Goal: Information Seeking & Learning: Find specific fact

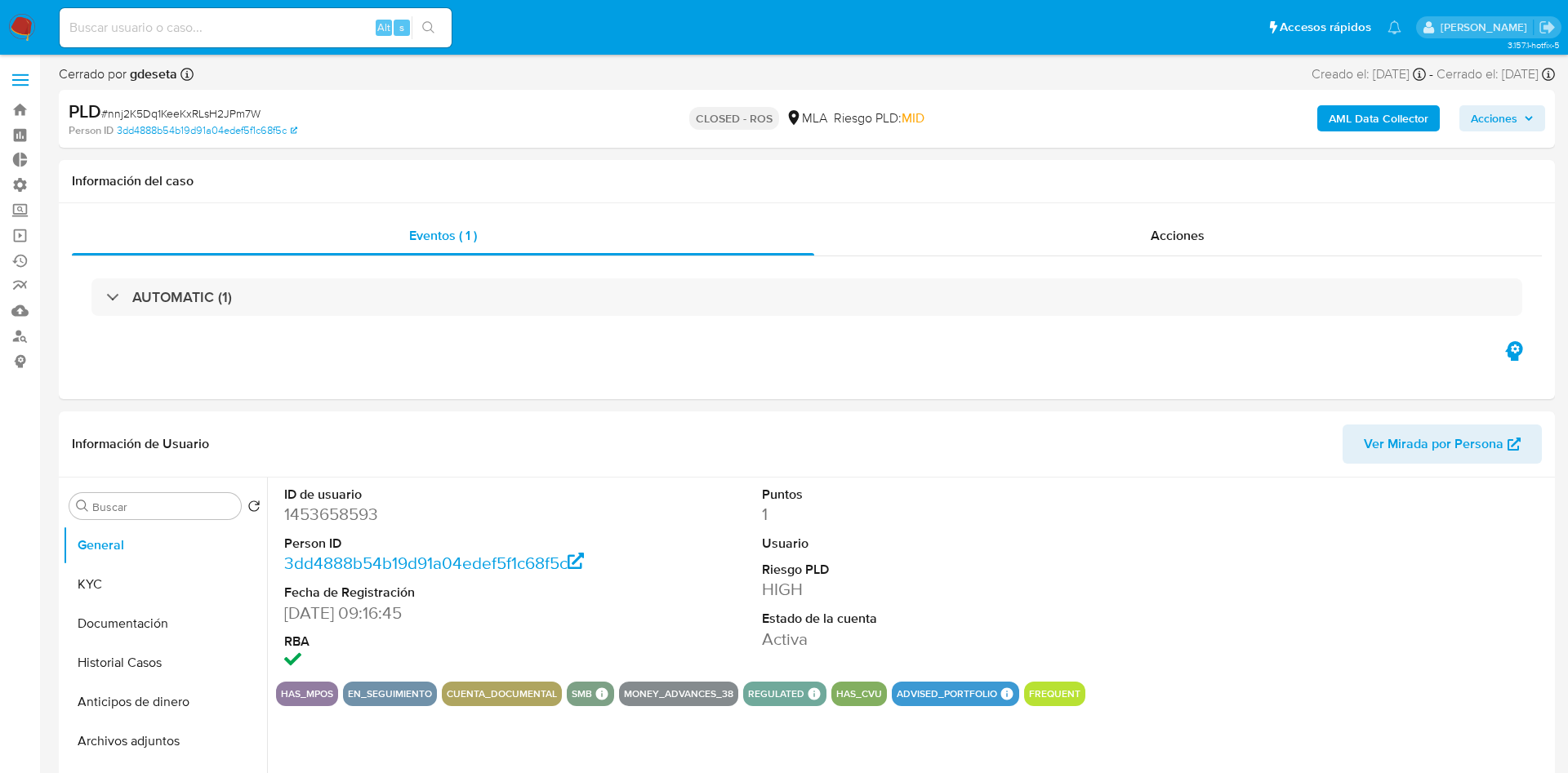
select select "10"
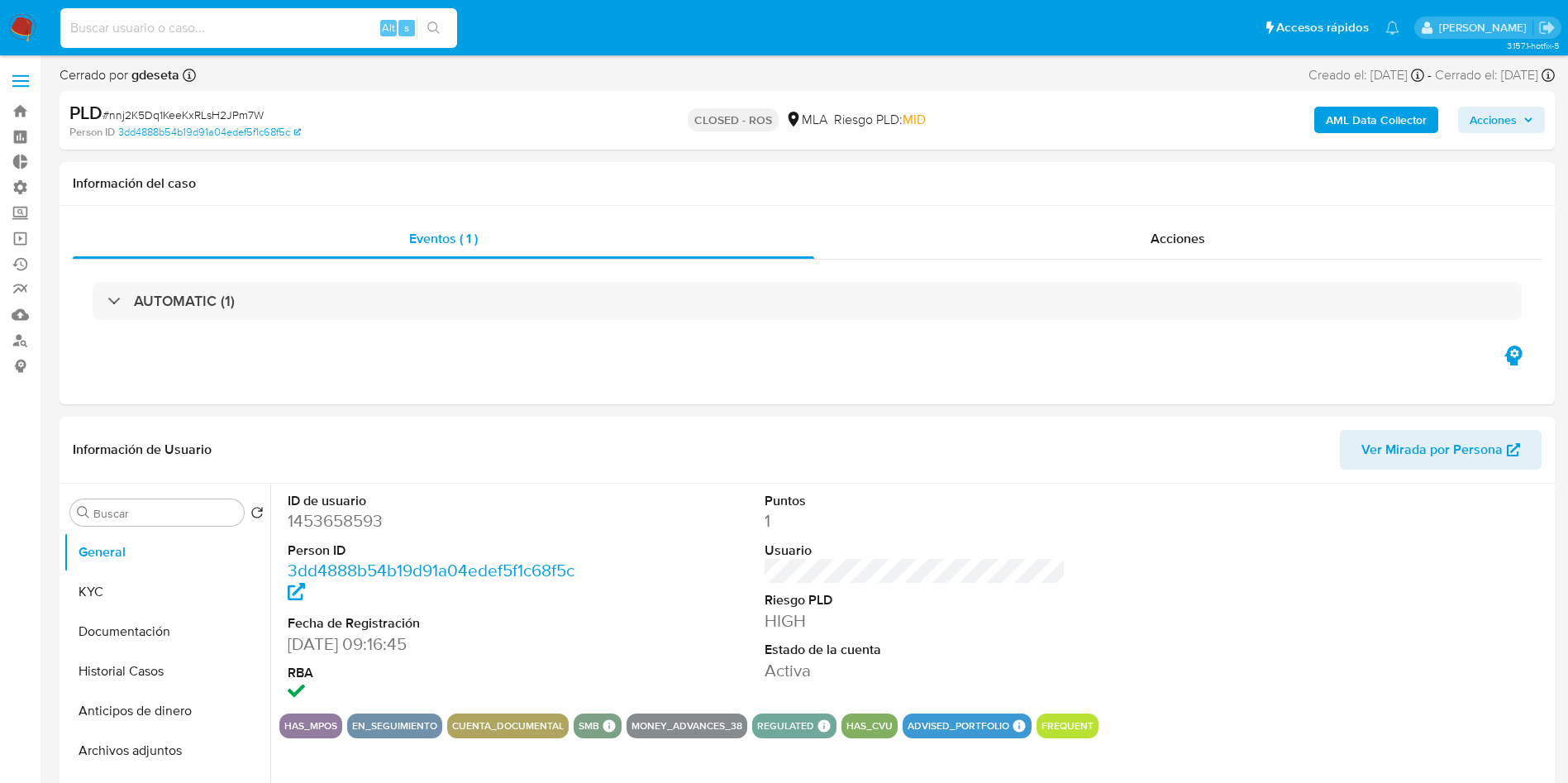
click at [238, 29] on input at bounding box center [259, 27] width 397 height 22
paste input "0dvyXd9XKPbliDvgDjEvXt83"
type input "0dvyXd9XKPbliDvgDjEvXt83"
click at [435, 29] on icon "search-icon" at bounding box center [433, 27] width 12 height 12
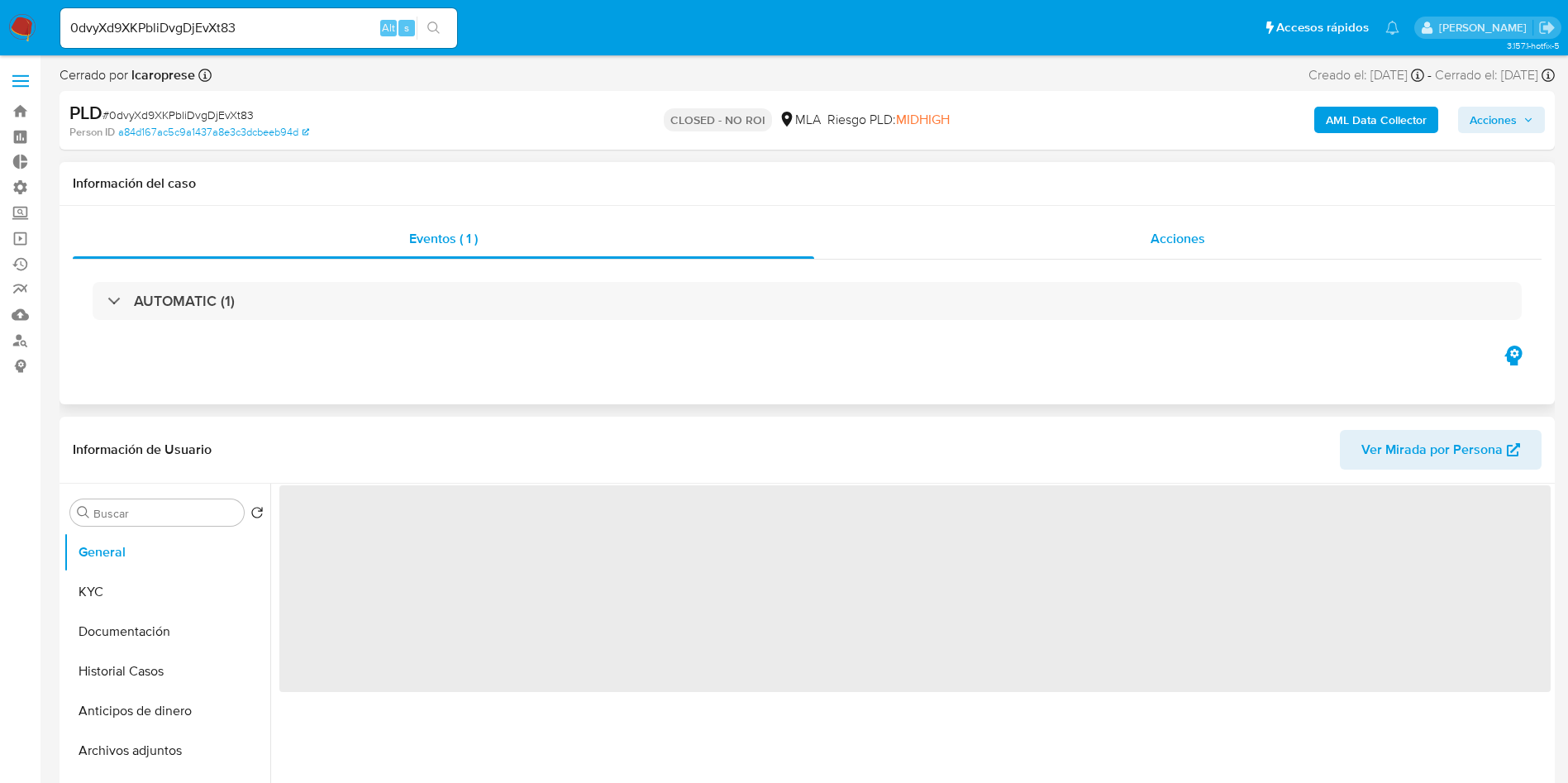
click at [1200, 234] on span "Acciones" at bounding box center [1178, 239] width 55 height 19
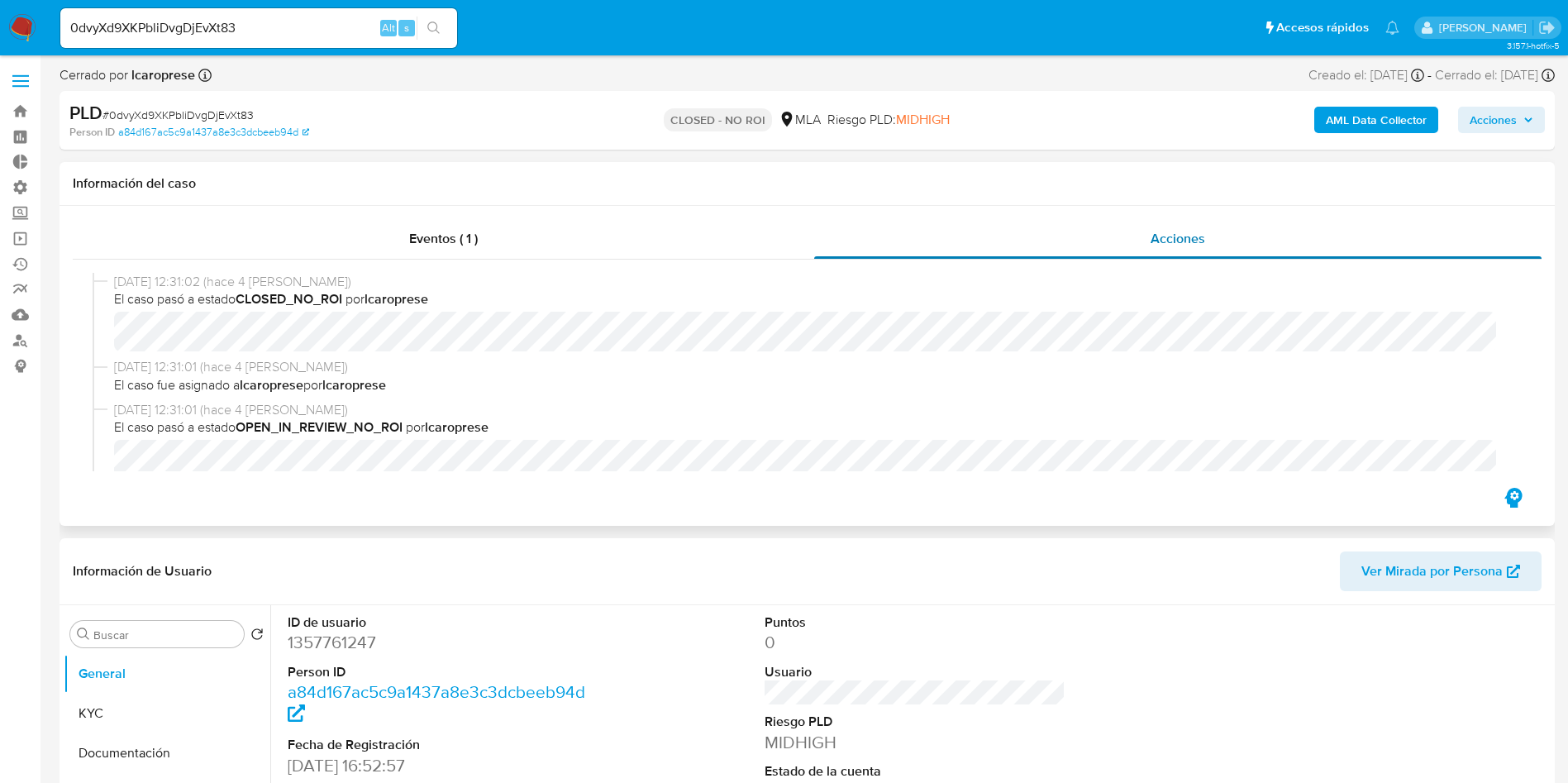
select select "10"
click at [19, 23] on img at bounding box center [23, 28] width 28 height 28
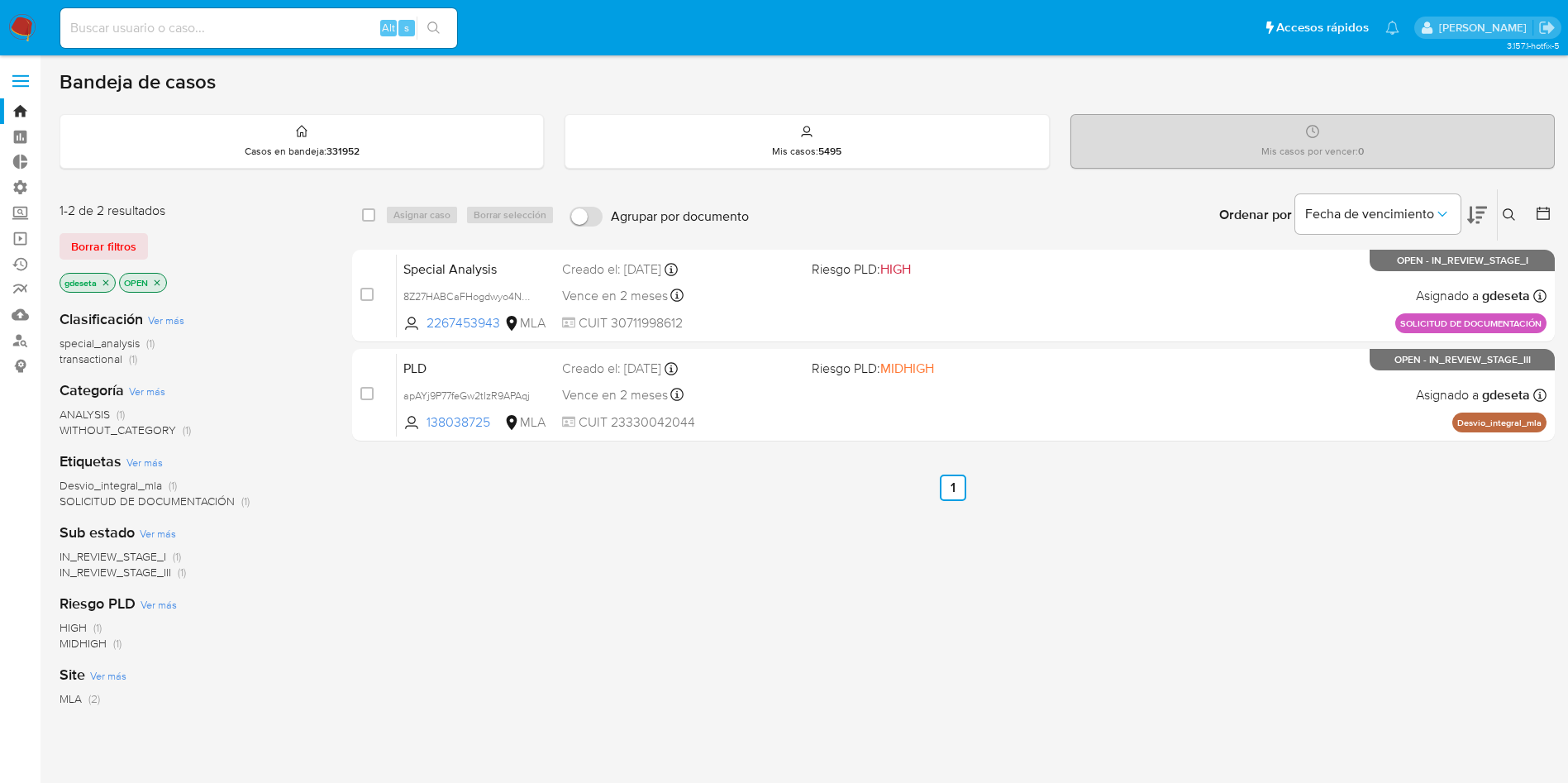
click at [286, 43] on div "Alt s" at bounding box center [259, 28] width 397 height 40
click at [297, 29] on input at bounding box center [259, 27] width 397 height 22
paste input "361339490"
type input "361339490"
click at [435, 19] on button "search-icon" at bounding box center [434, 27] width 34 height 23
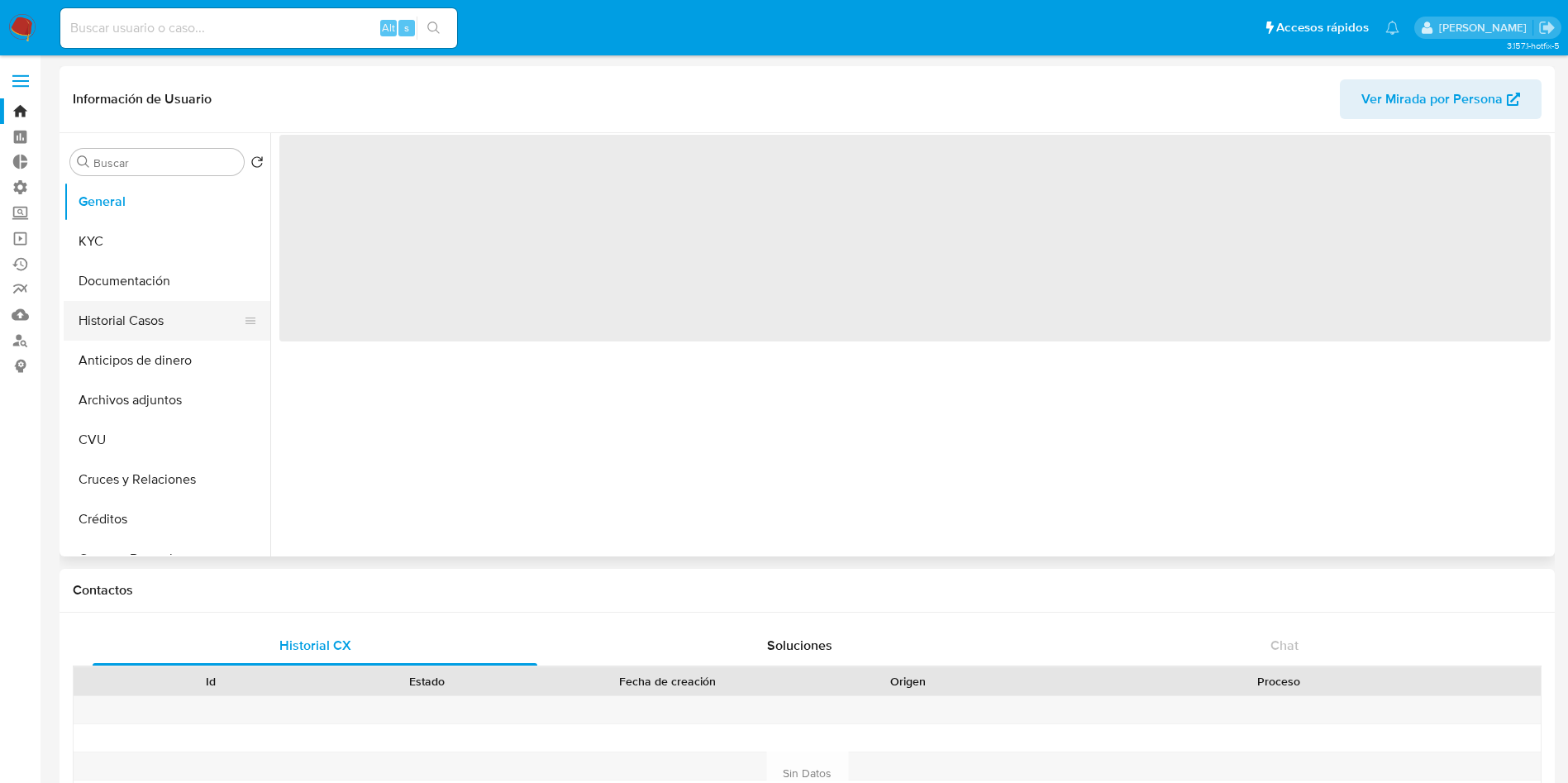
click at [154, 331] on button "Historial Casos" at bounding box center [160, 321] width 193 height 40
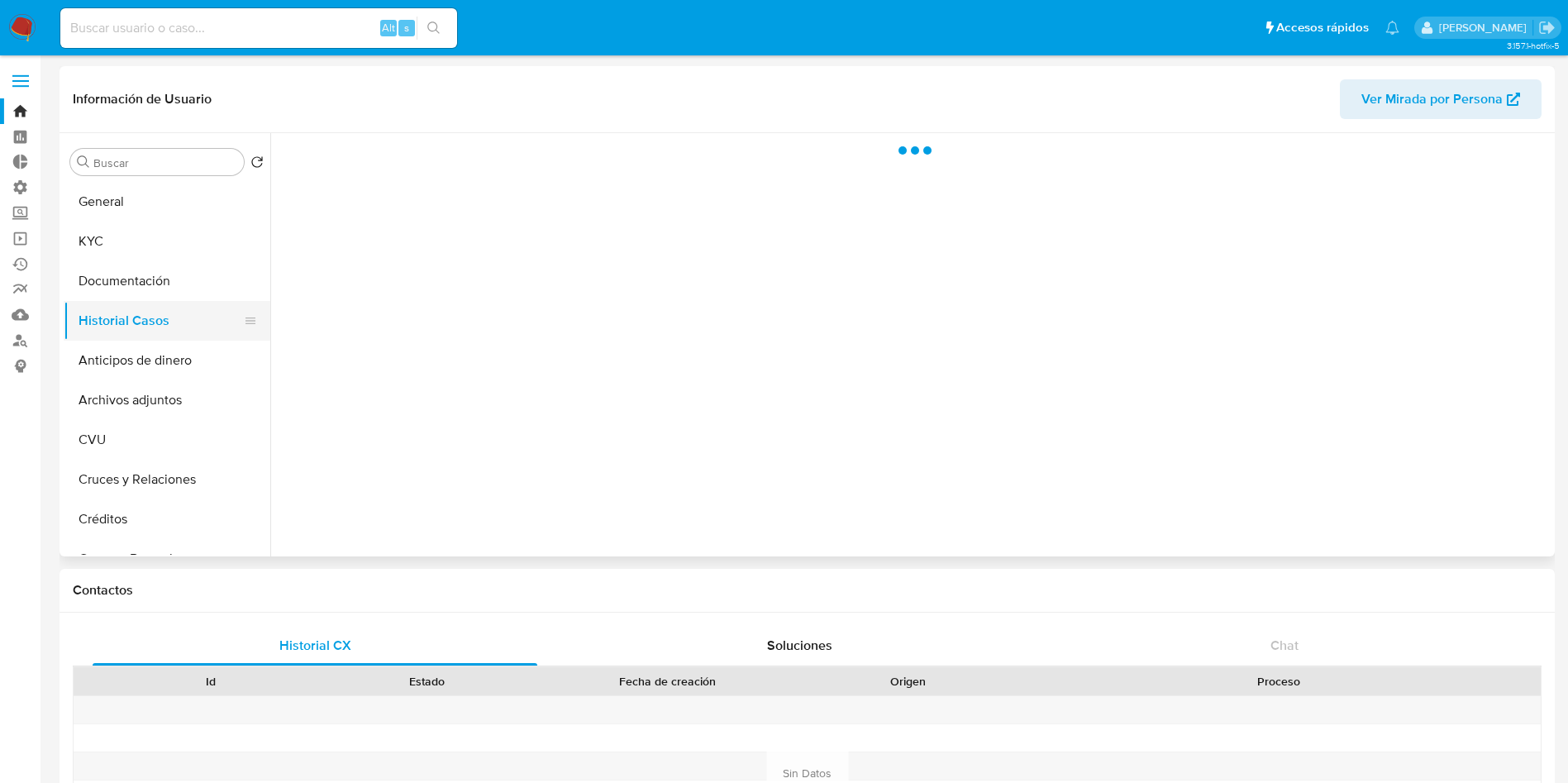
select select "10"
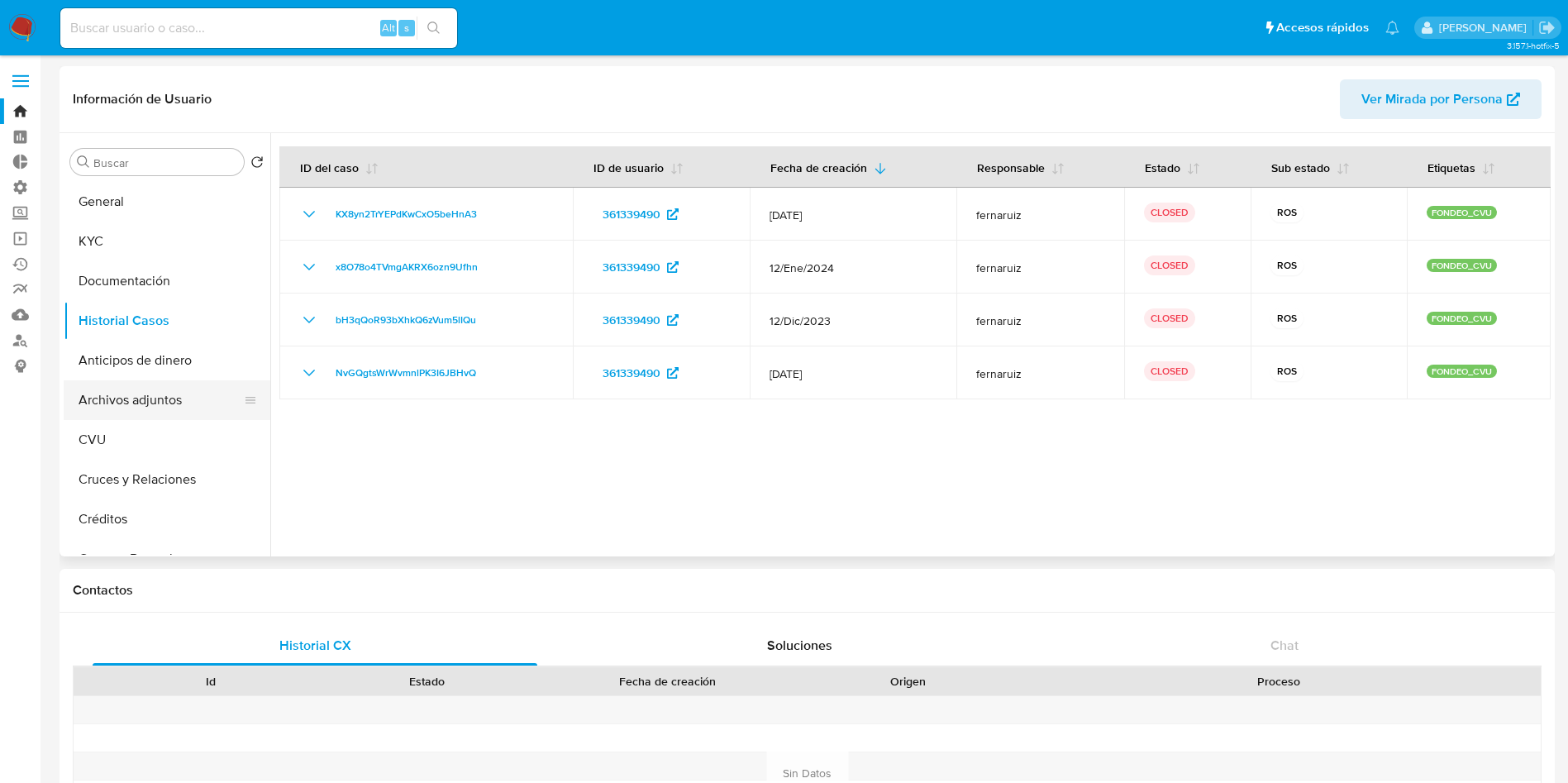
click at [163, 414] on button "Archivos adjuntos" at bounding box center [160, 400] width 193 height 40
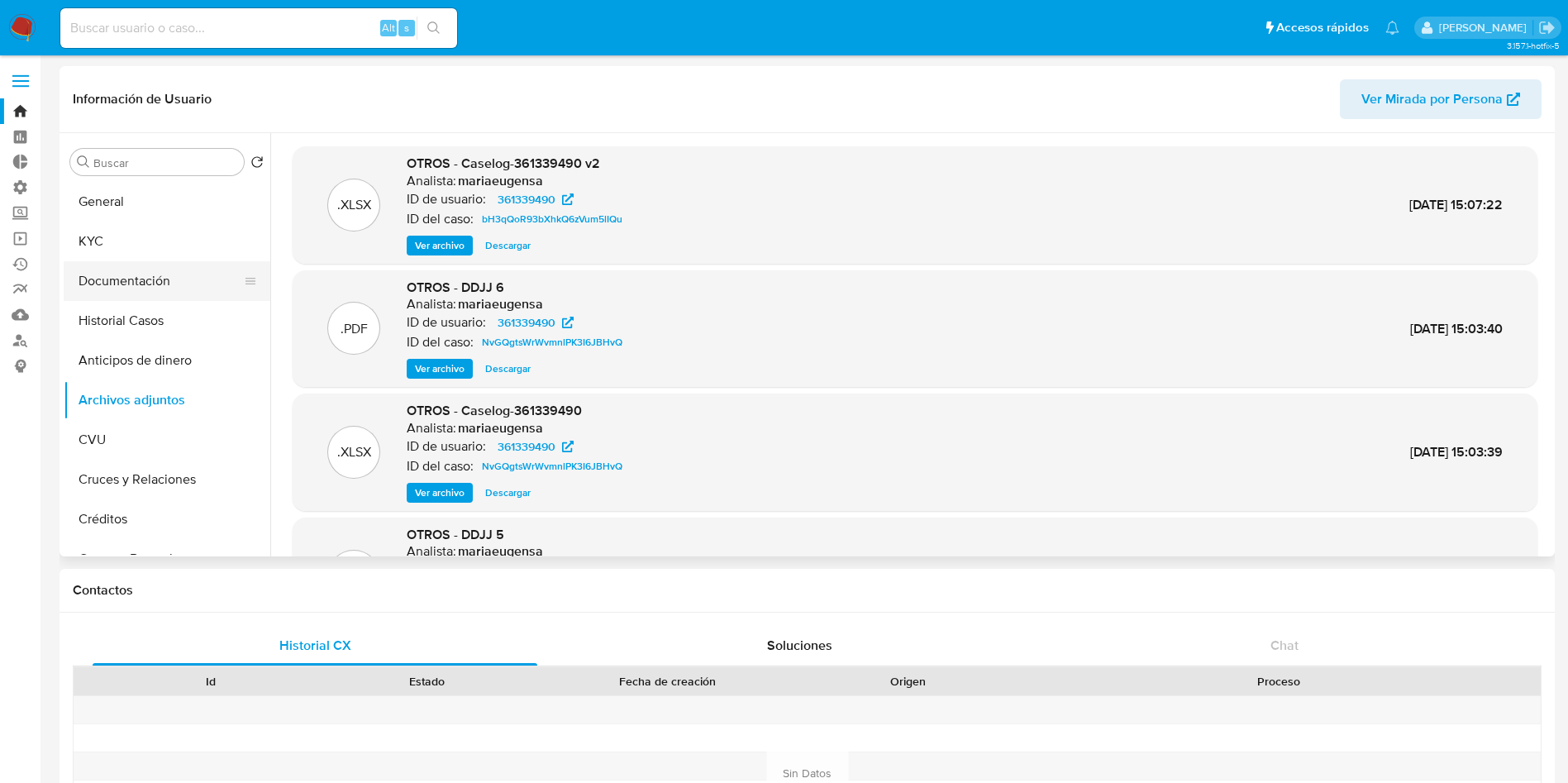
click at [139, 268] on button "Documentación" at bounding box center [160, 282] width 193 height 40
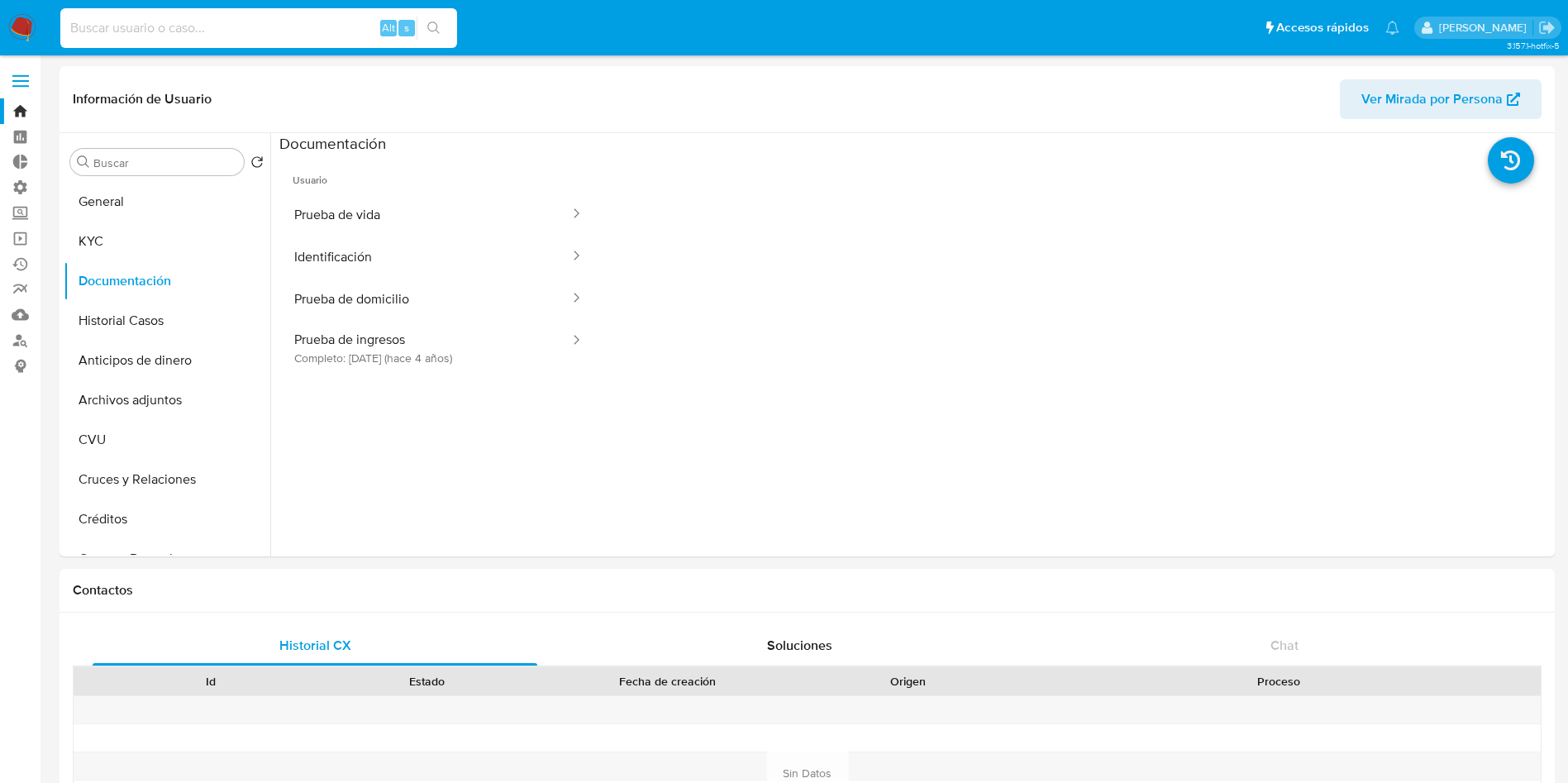
click at [233, 17] on input at bounding box center [259, 27] width 397 height 22
paste input "1072731354"
type input "1072731354"
click at [426, 27] on button "search-icon" at bounding box center [434, 27] width 34 height 23
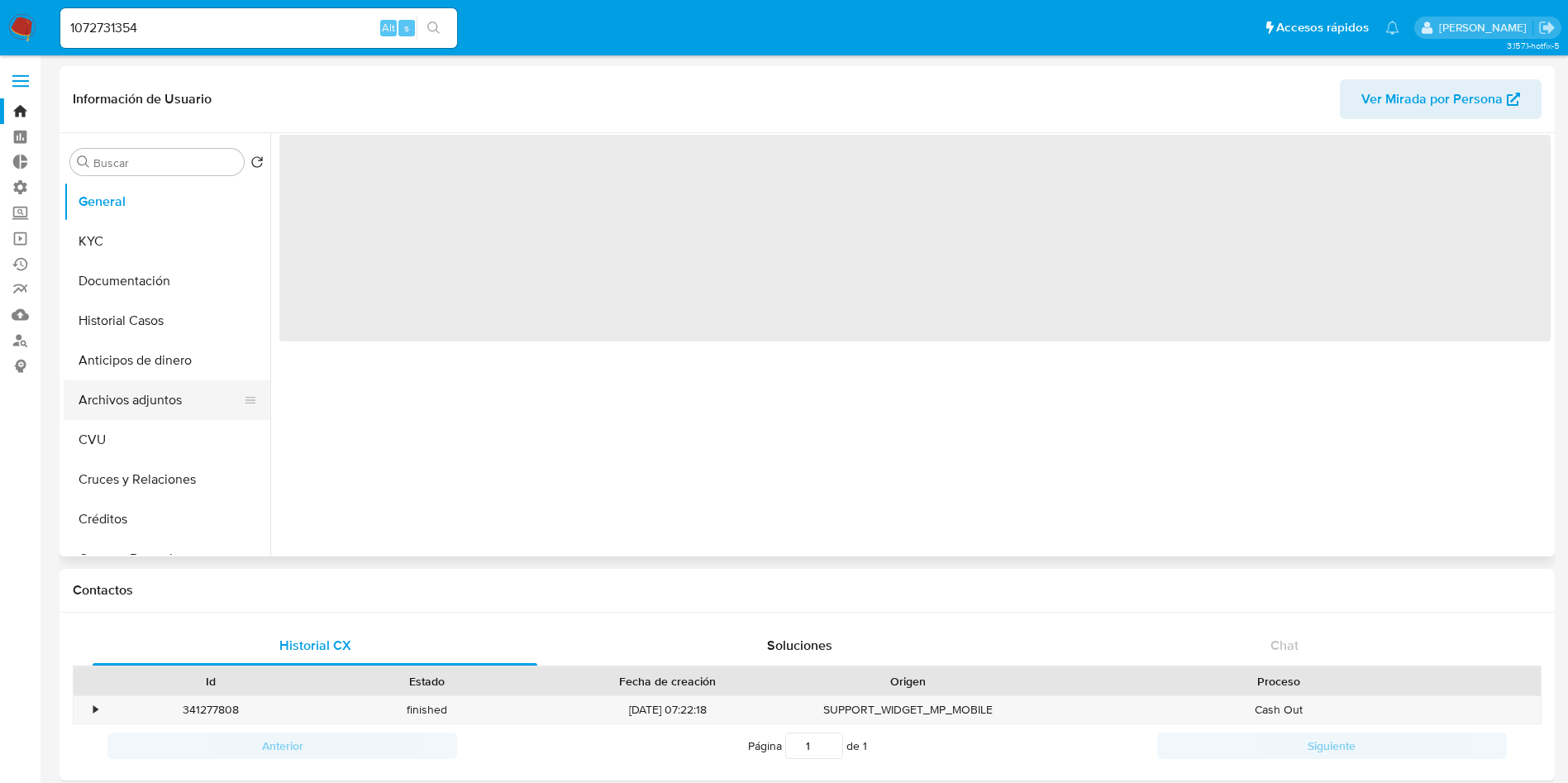
click at [167, 407] on button "Archivos adjuntos" at bounding box center [160, 400] width 193 height 40
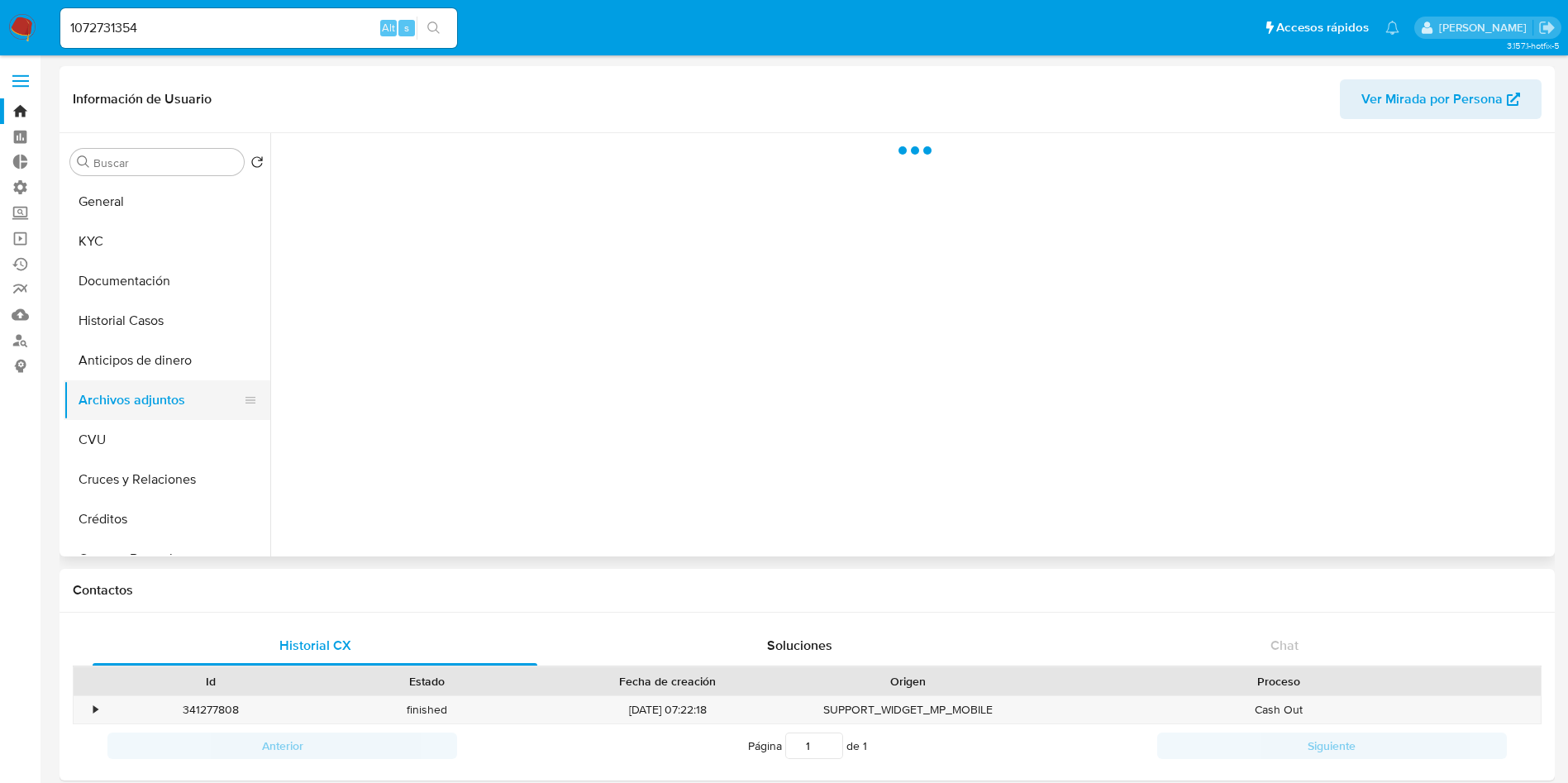
select select "10"
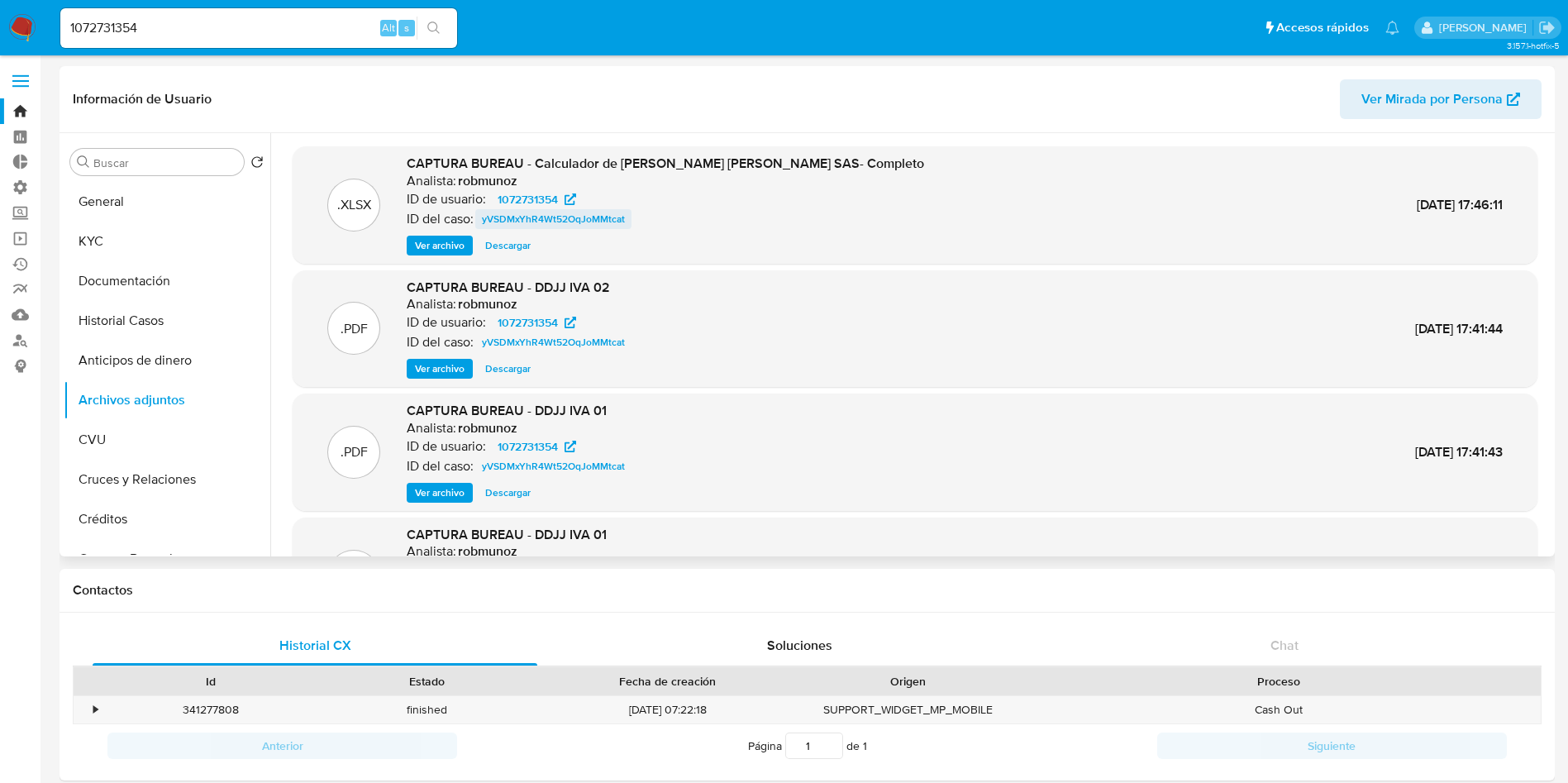
click at [566, 227] on span "yVSDMxYhR4Wt52OqJoMMtcat" at bounding box center [553, 219] width 143 height 20
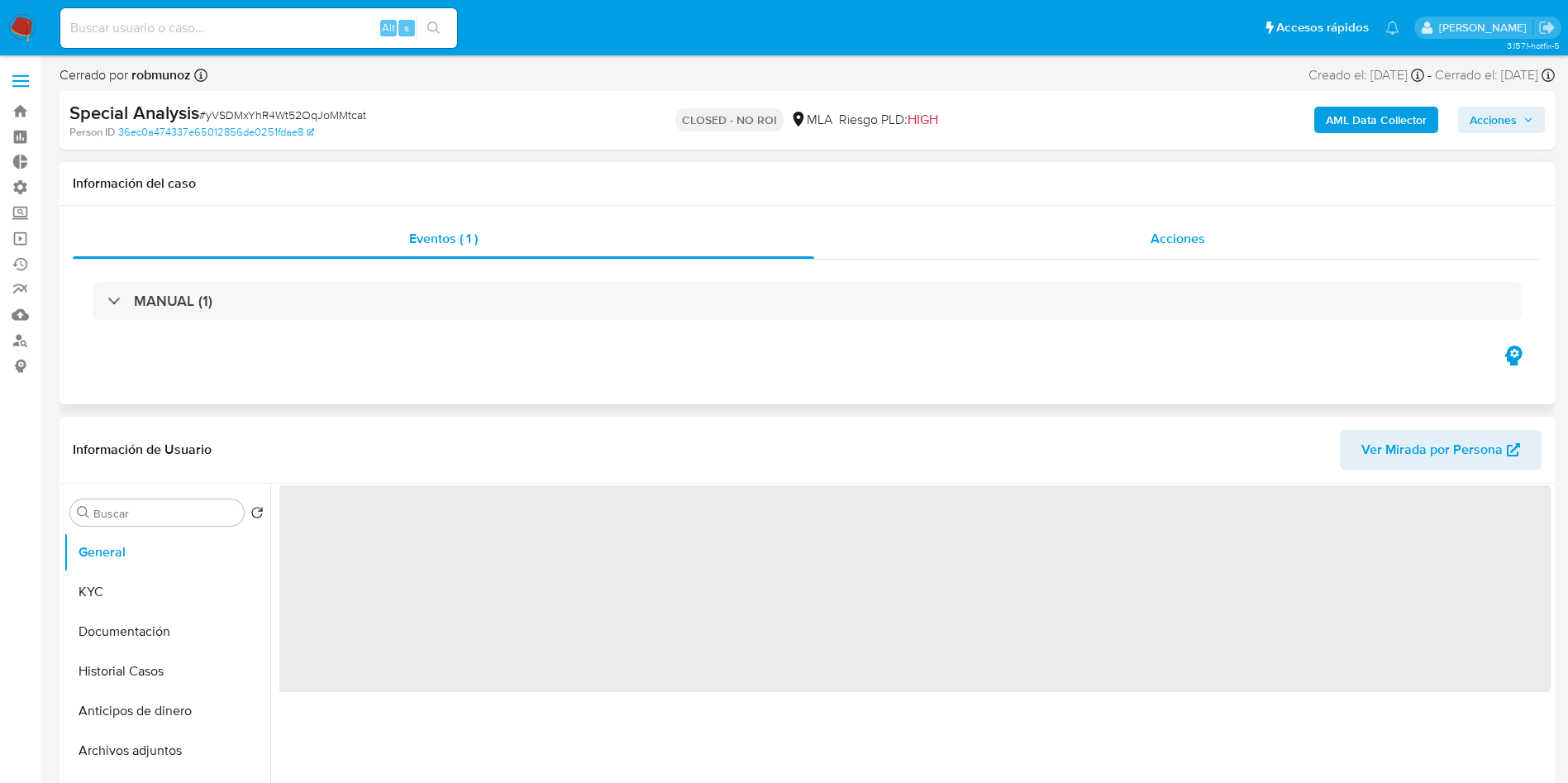
click at [1157, 254] on div "Acciones" at bounding box center [1178, 239] width 728 height 40
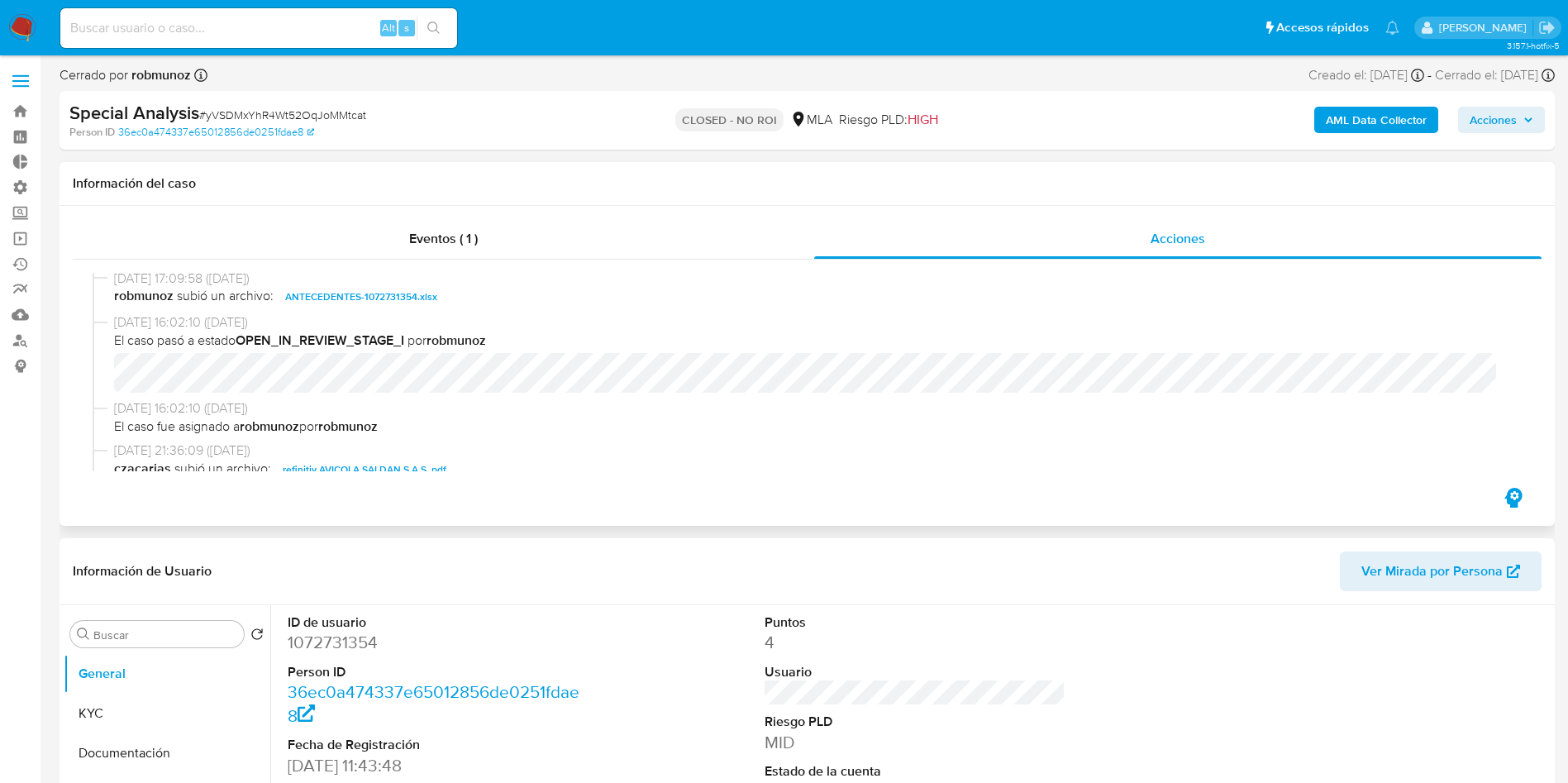
scroll to position [1591, 0]
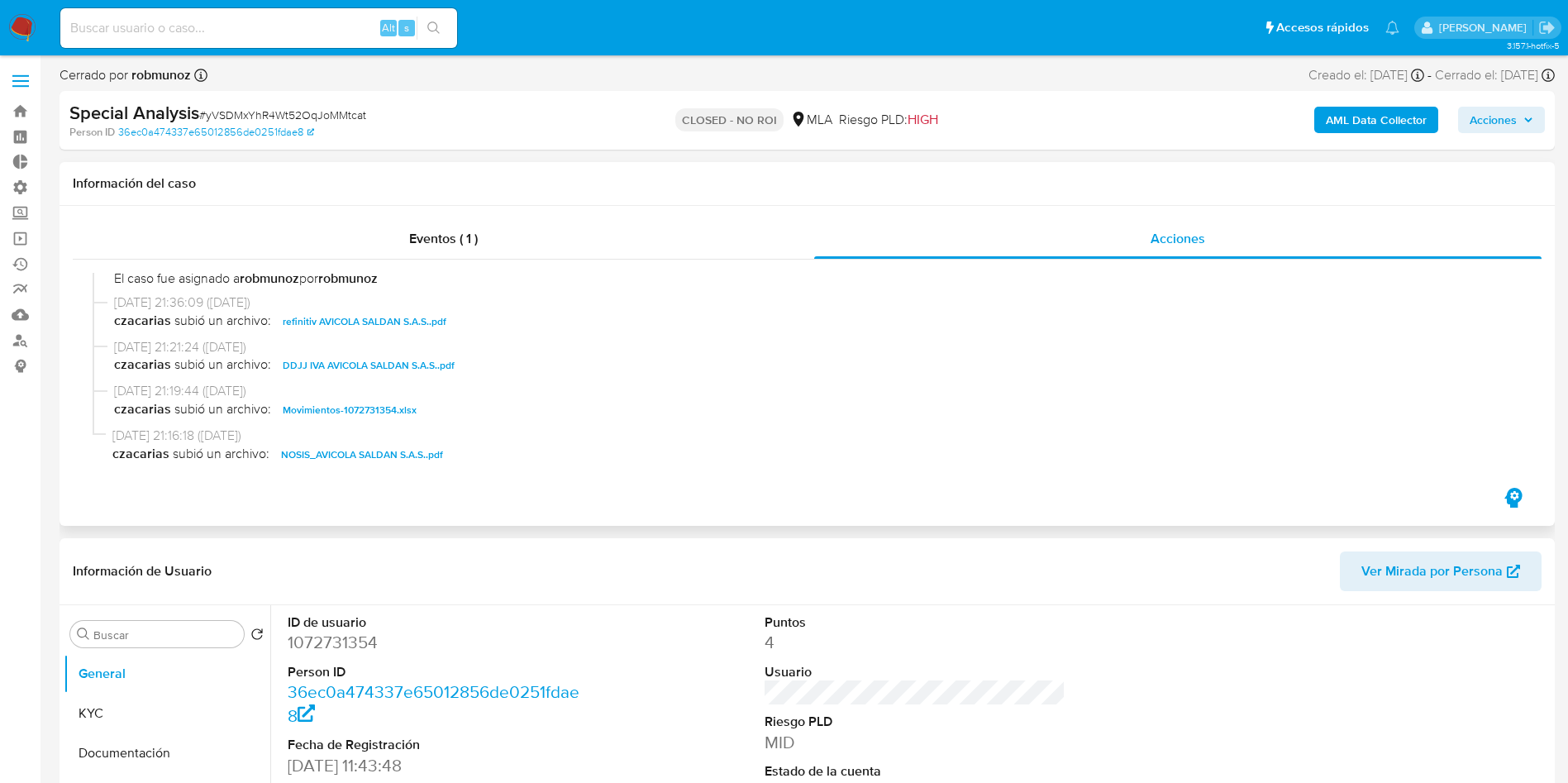
select select "10"
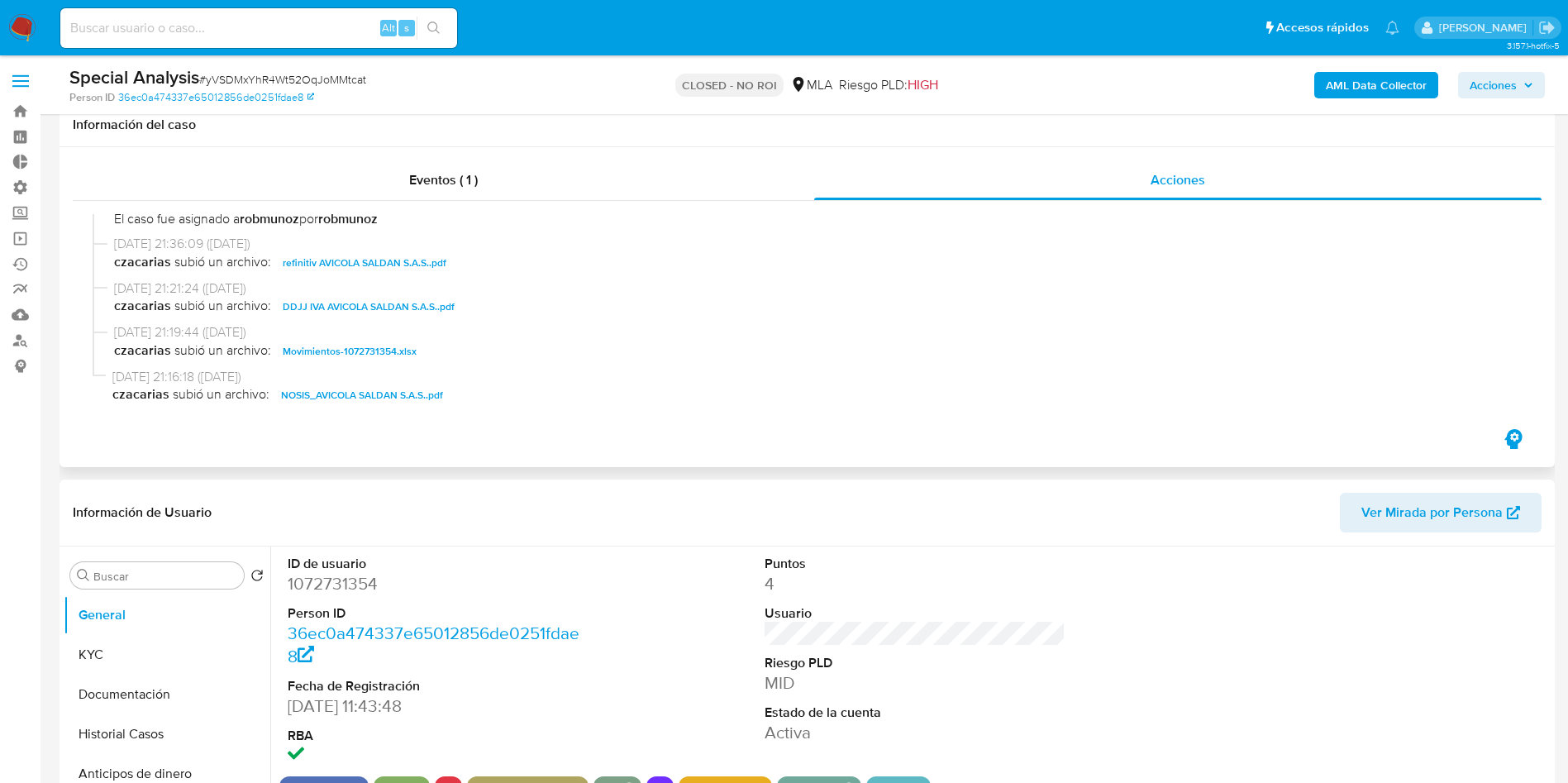
scroll to position [124, 0]
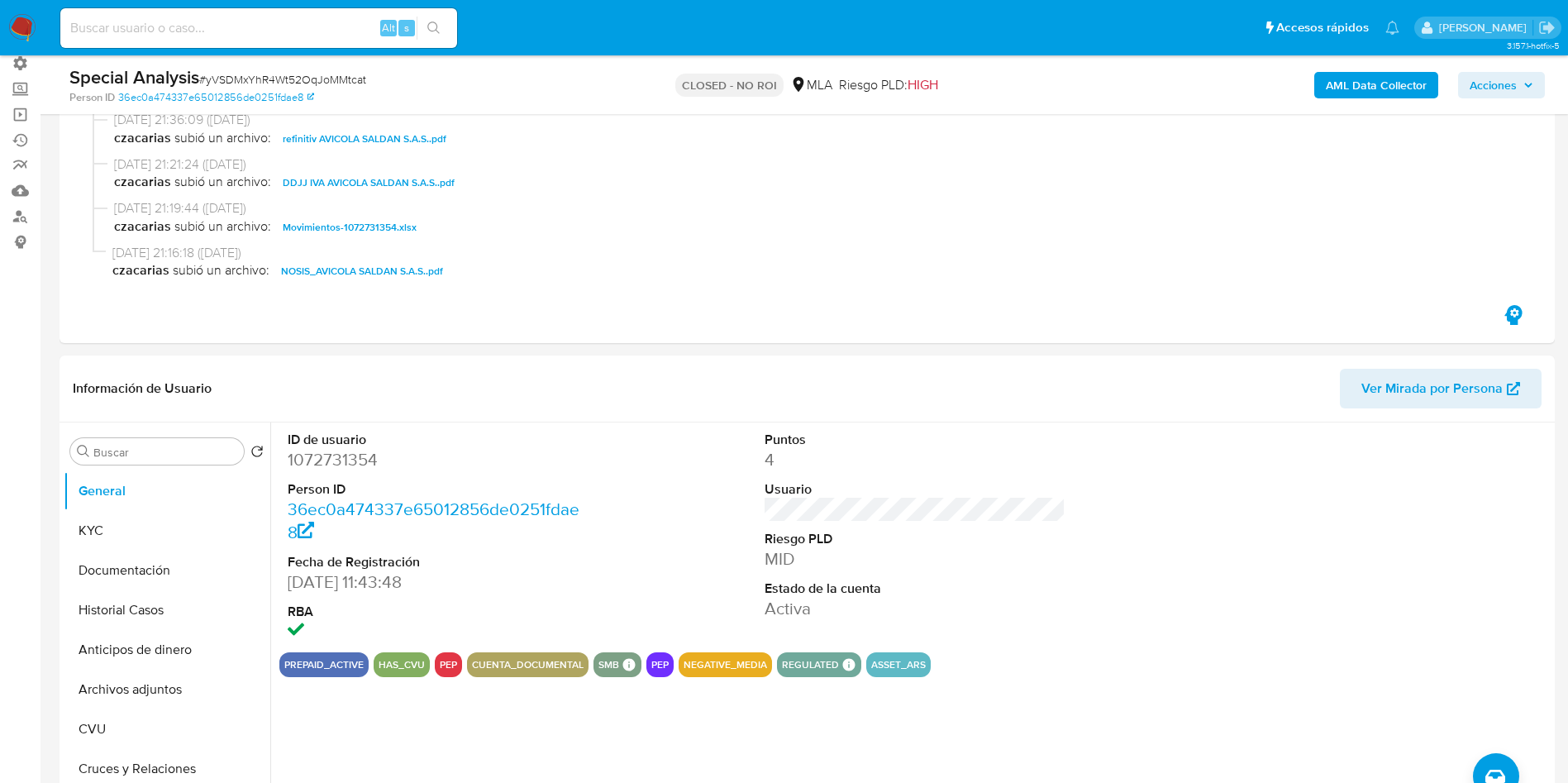
click at [305, 20] on input at bounding box center [259, 27] width 397 height 22
paste input "626316835"
type input "626316835"
click at [437, 25] on icon "search-icon" at bounding box center [433, 27] width 12 height 12
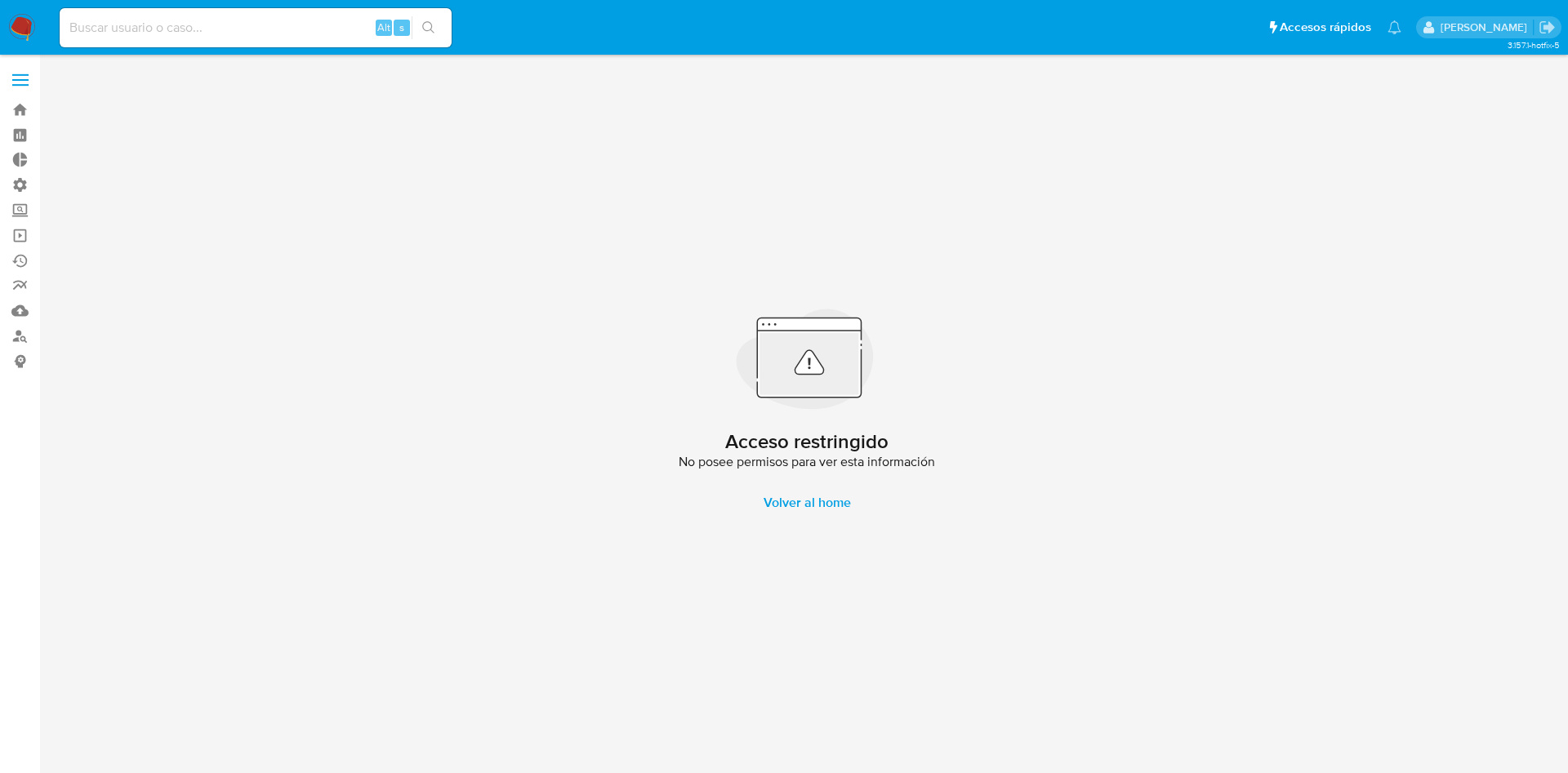
click at [157, 30] on input at bounding box center [256, 27] width 392 height 22
click at [22, 344] on link "Buscador de personas" at bounding box center [97, 335] width 195 height 25
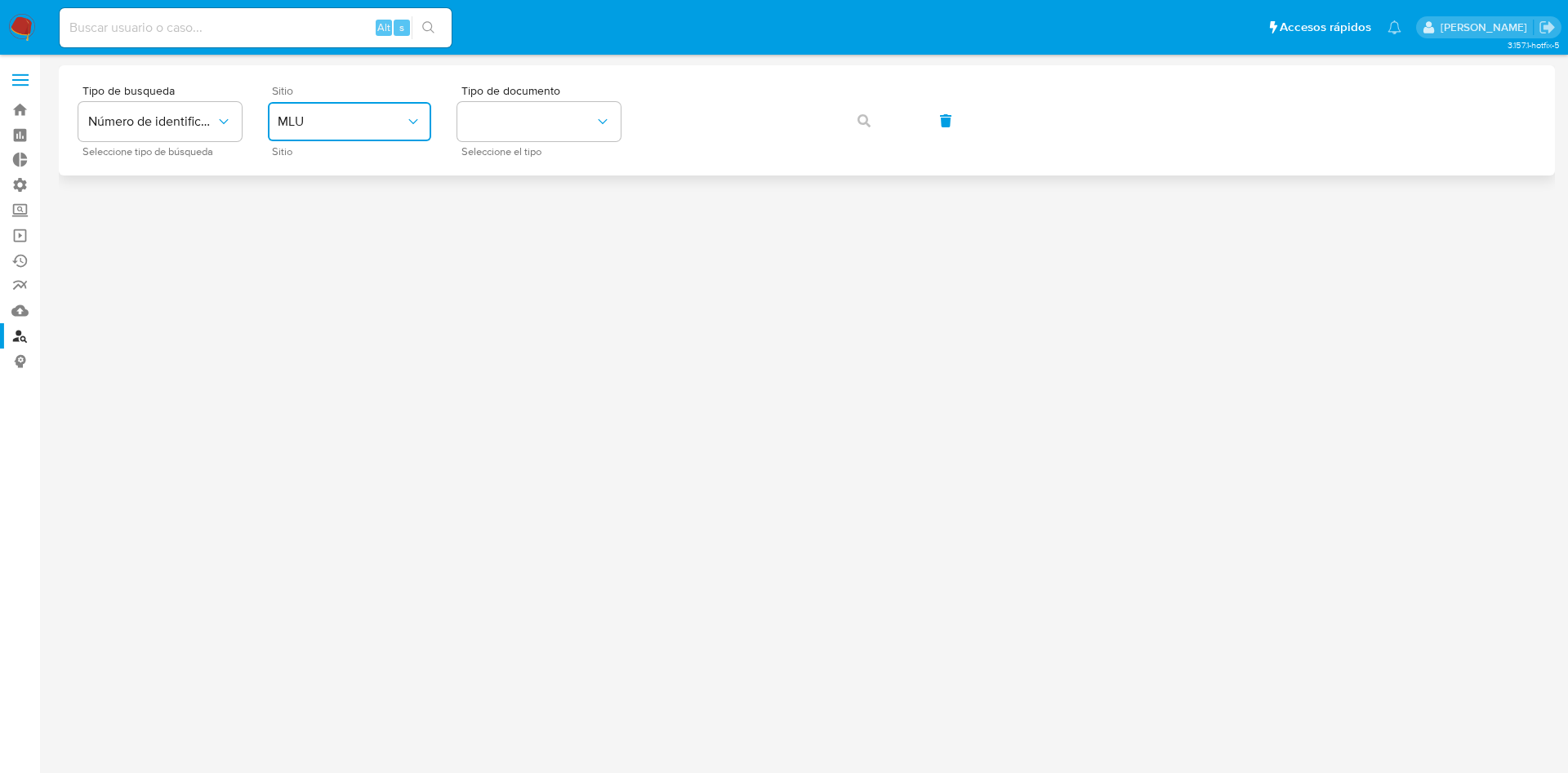
click at [330, 116] on span "MLU" at bounding box center [342, 121] width 127 height 16
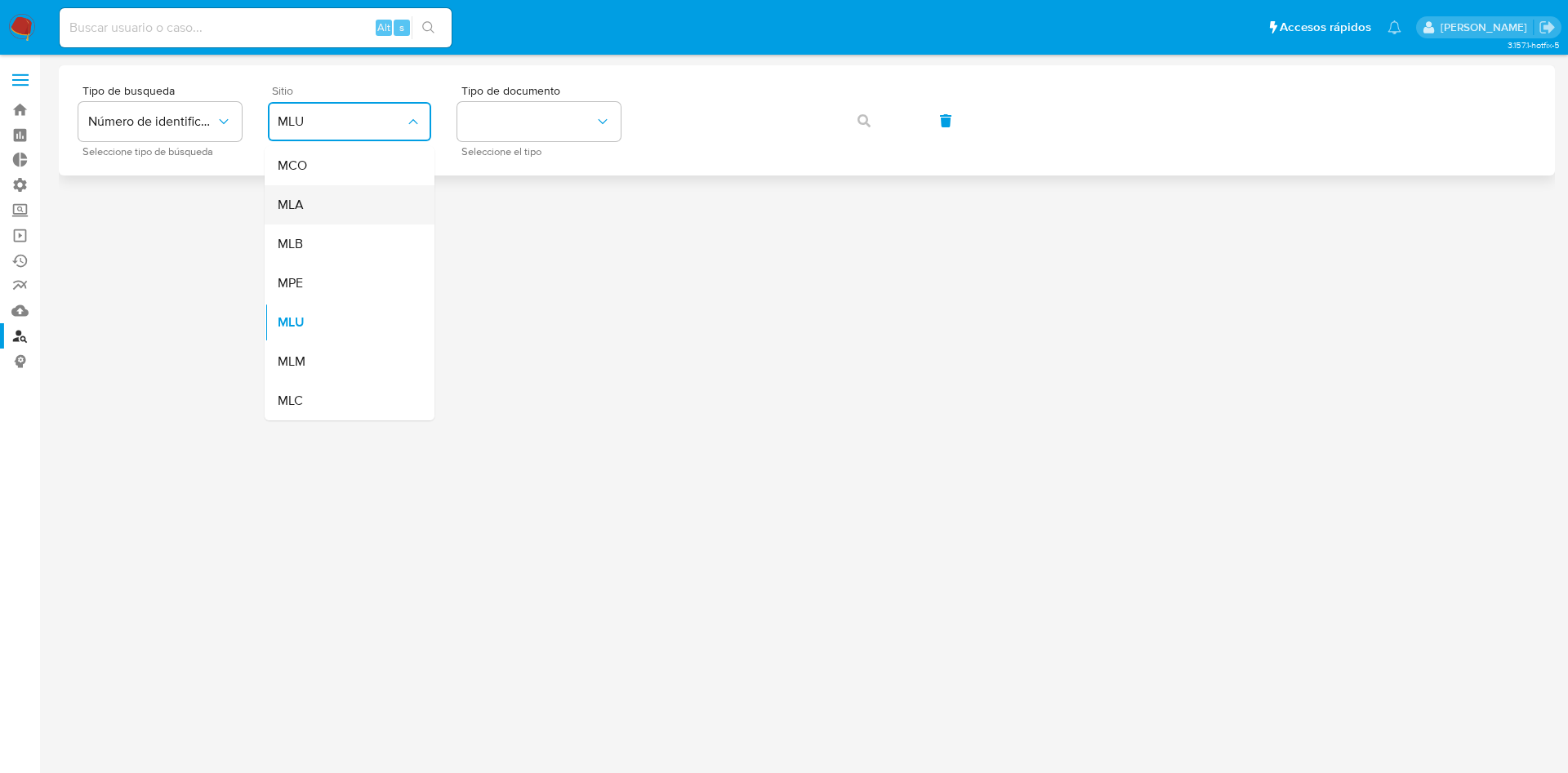
click at [326, 216] on div "MLA" at bounding box center [344, 205] width 134 height 39
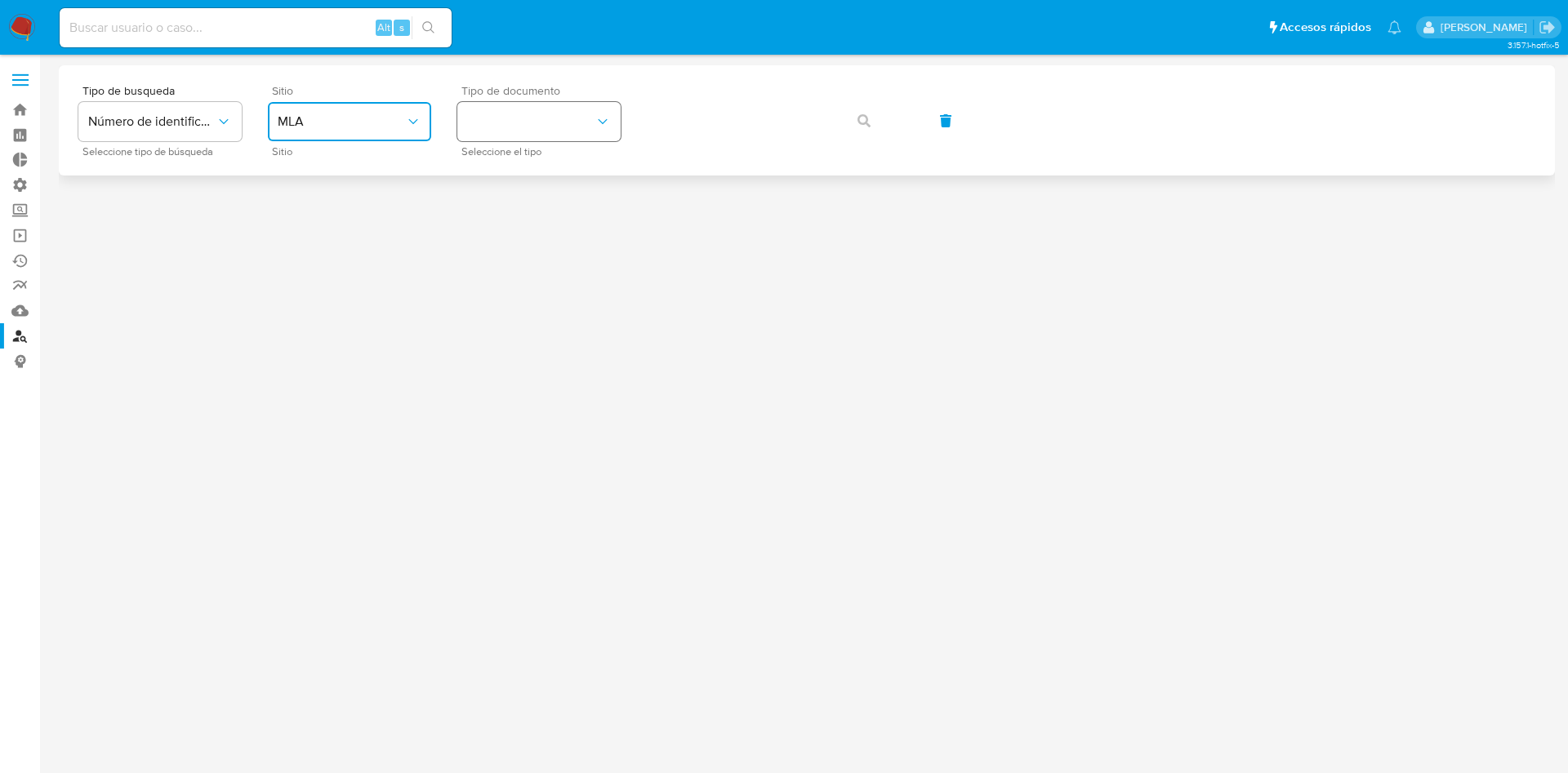
click at [593, 127] on button "identificationType" at bounding box center [538, 122] width 163 height 39
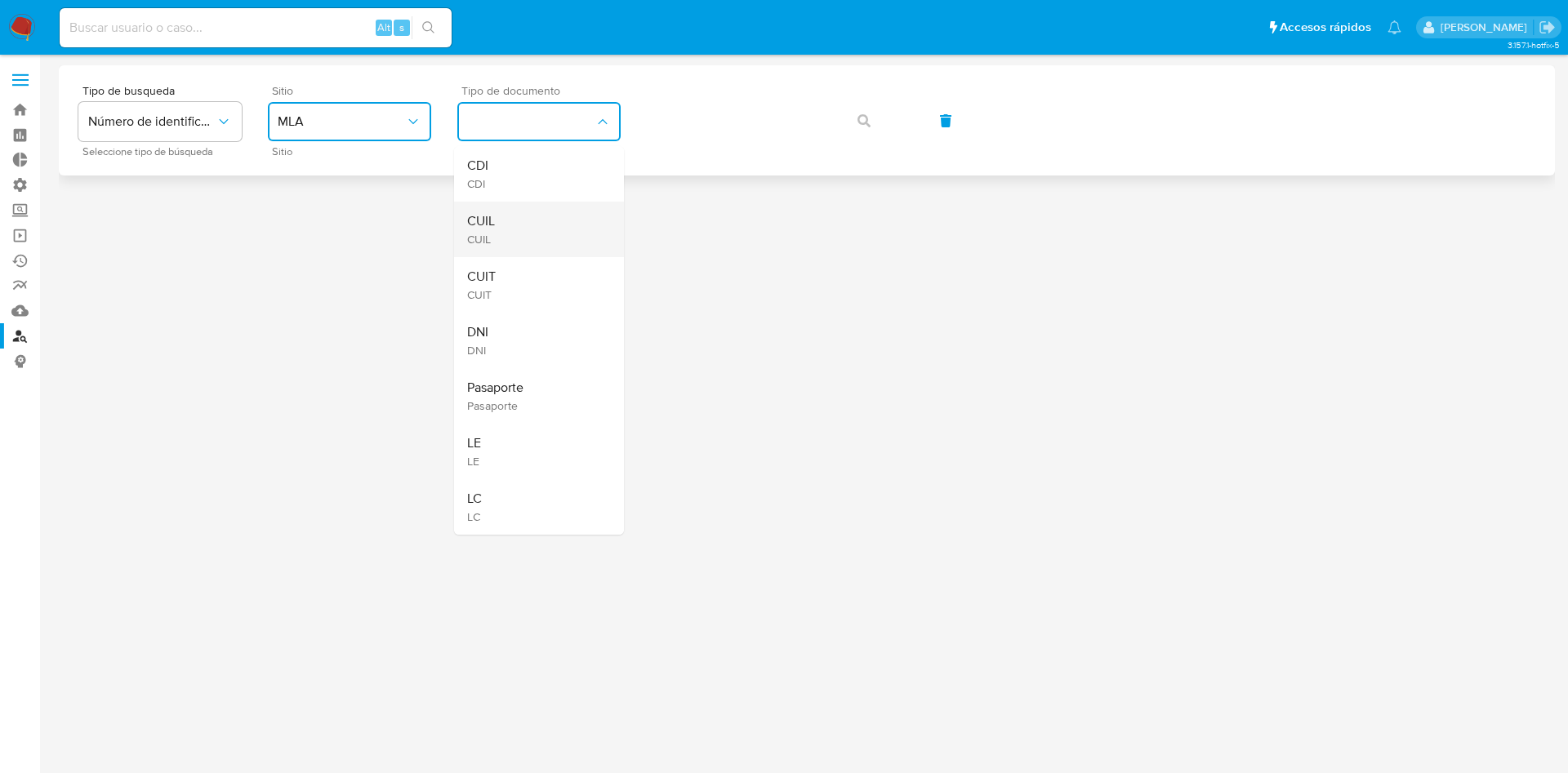
drag, startPoint x: 553, startPoint y: 290, endPoint x: 562, endPoint y: 213, distance: 77.5
click at [562, 213] on ul "CDI CDI CUIL CUIL CUIT CUIT DNI DNI Pasaporte Pasaporte LE LE LC LC" at bounding box center [538, 340] width 169 height 388
click at [562, 213] on div "CUIL CUIL" at bounding box center [534, 228] width 134 height 55
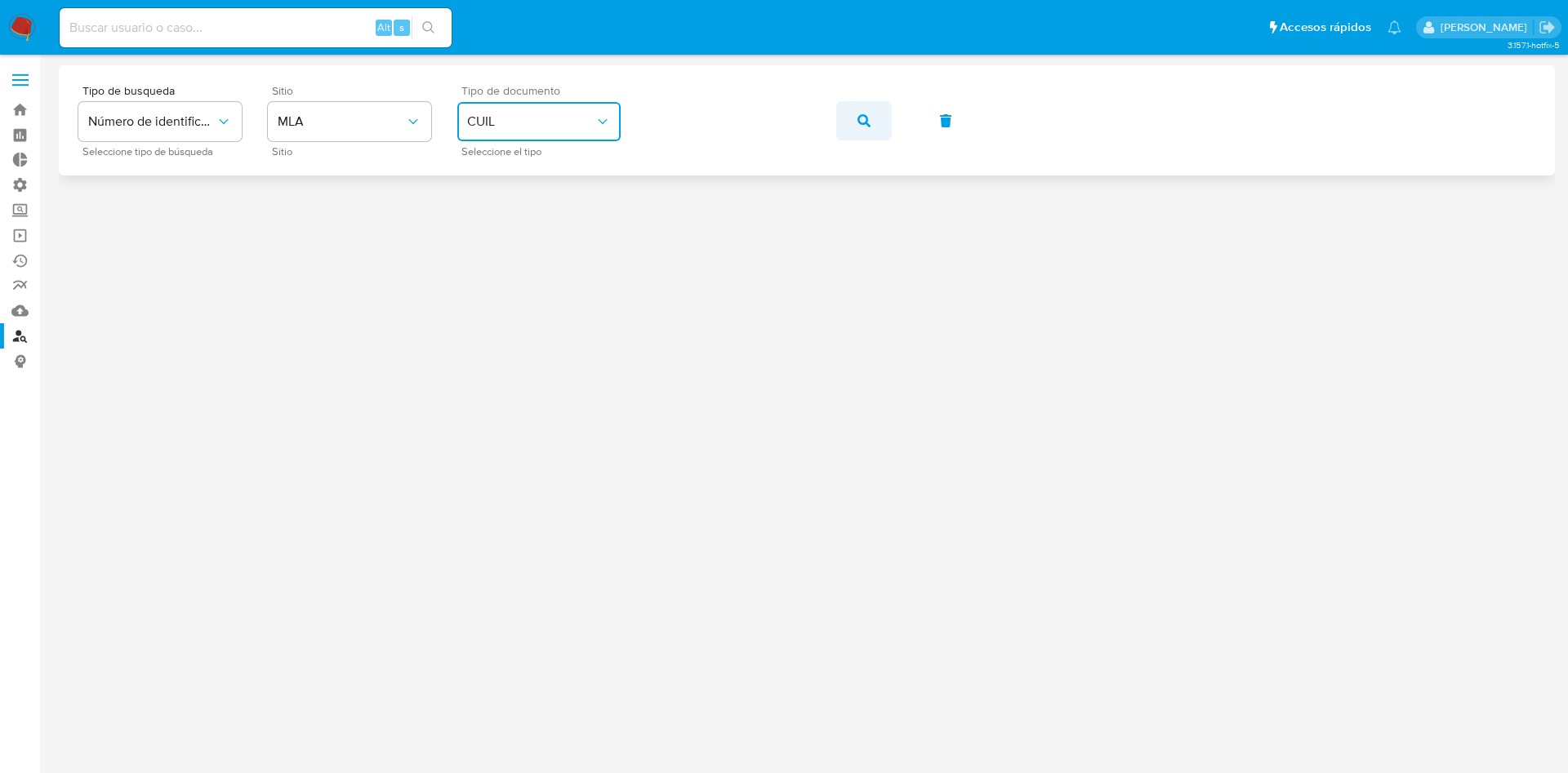
click at [853, 106] on button "button" at bounding box center [863, 121] width 55 height 39
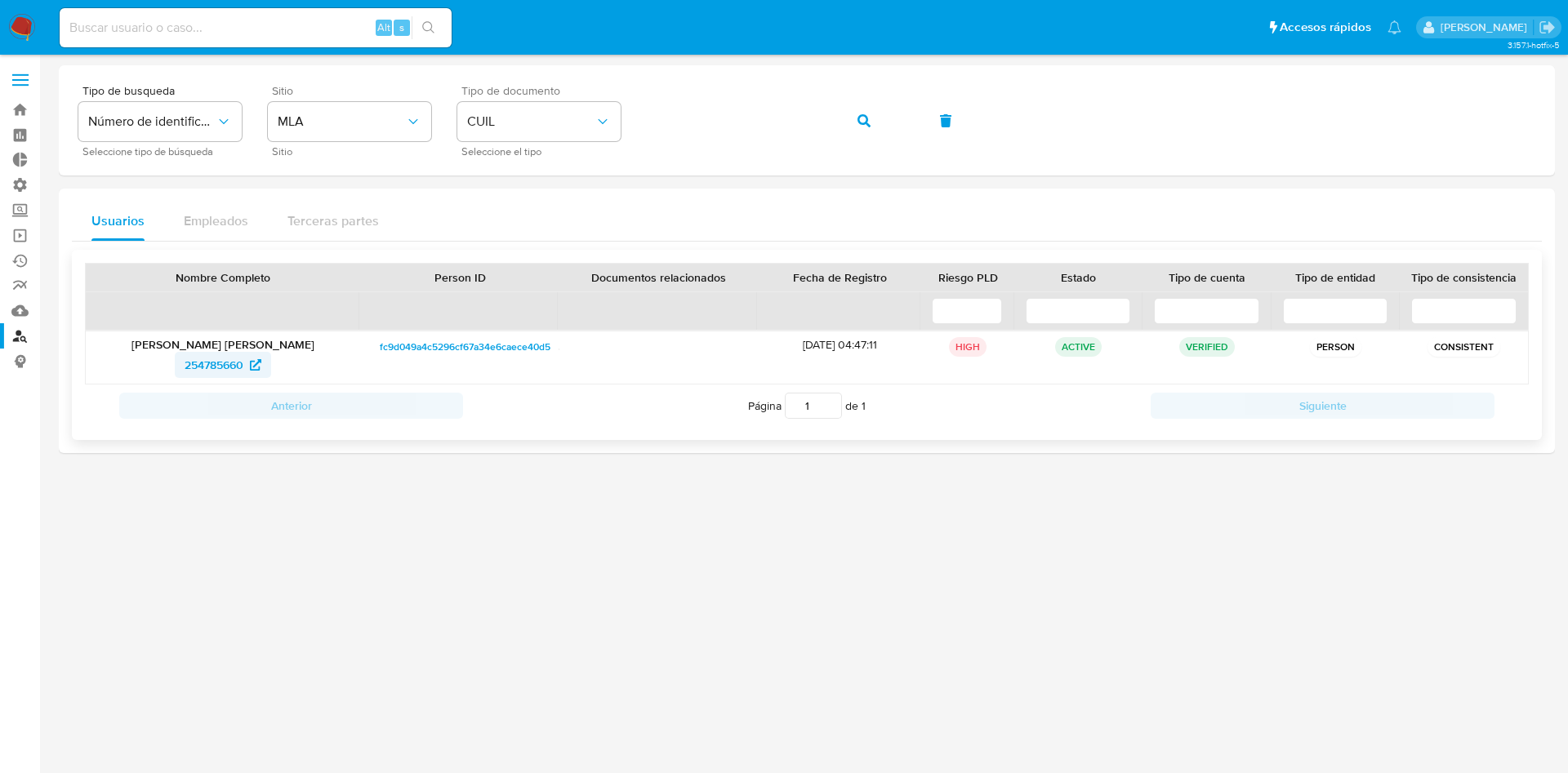
click at [225, 367] on span "254785660" at bounding box center [213, 365] width 59 height 26
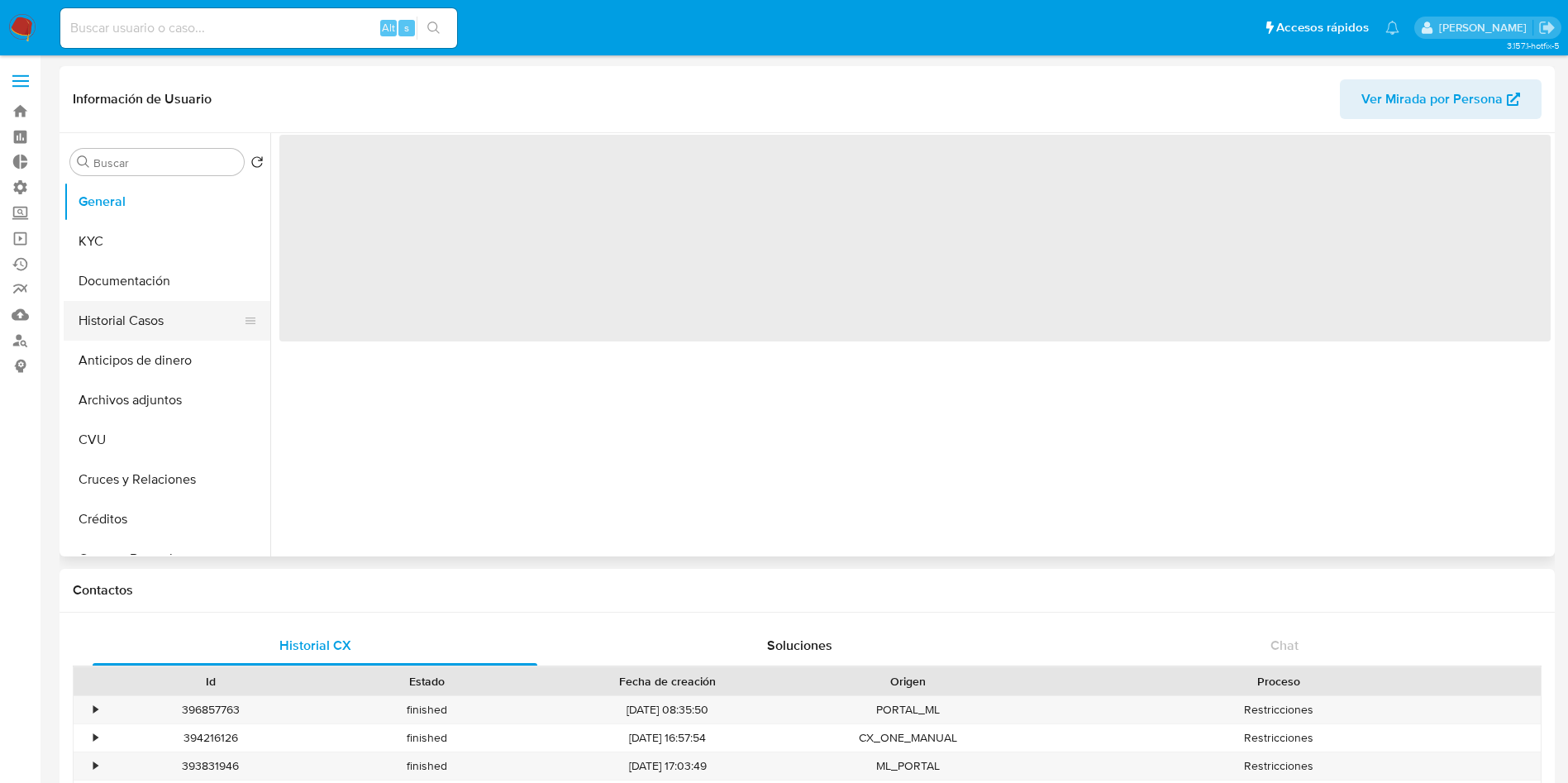
click at [150, 320] on button "Historial Casos" at bounding box center [160, 321] width 193 height 40
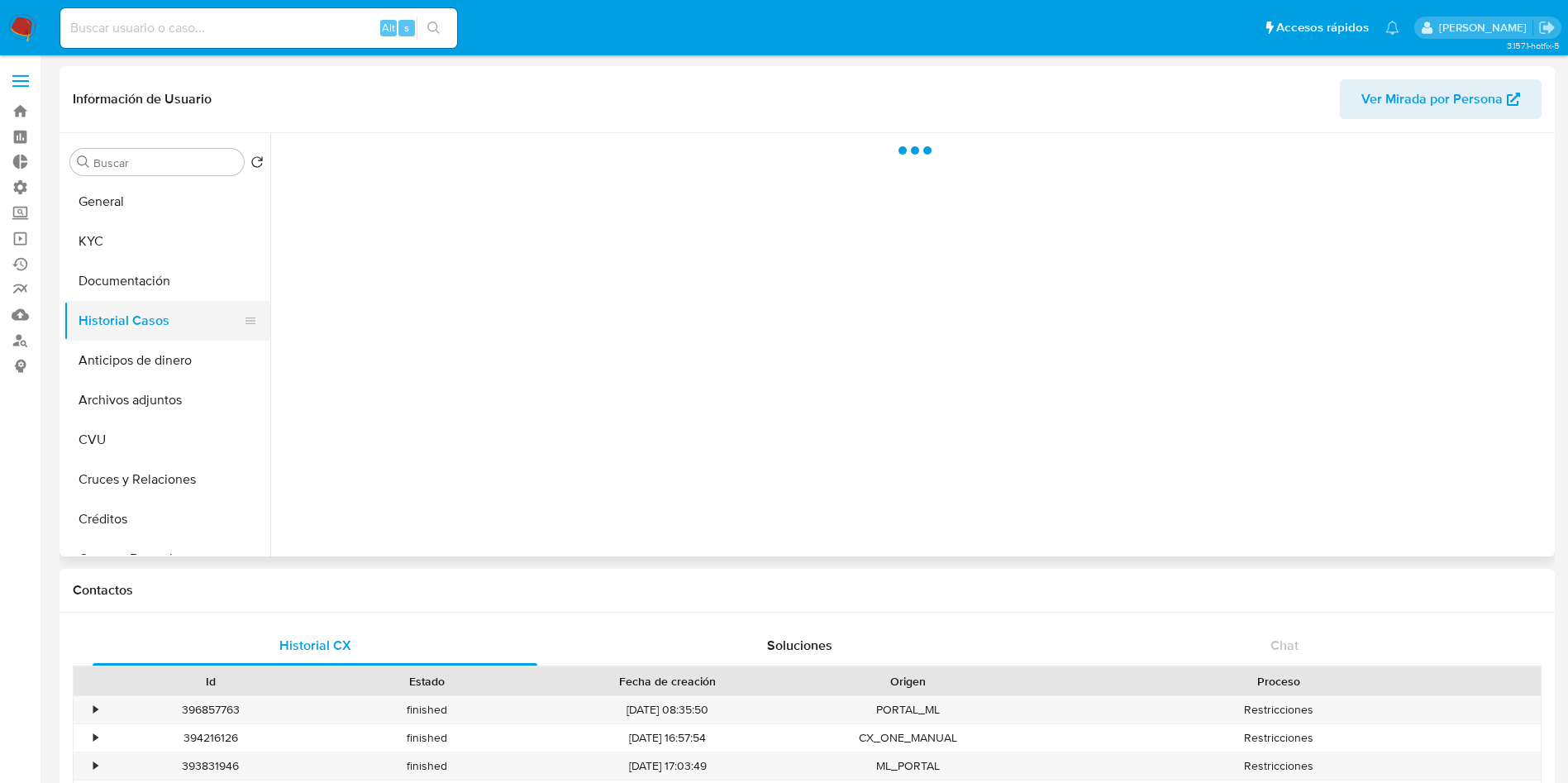
select select "10"
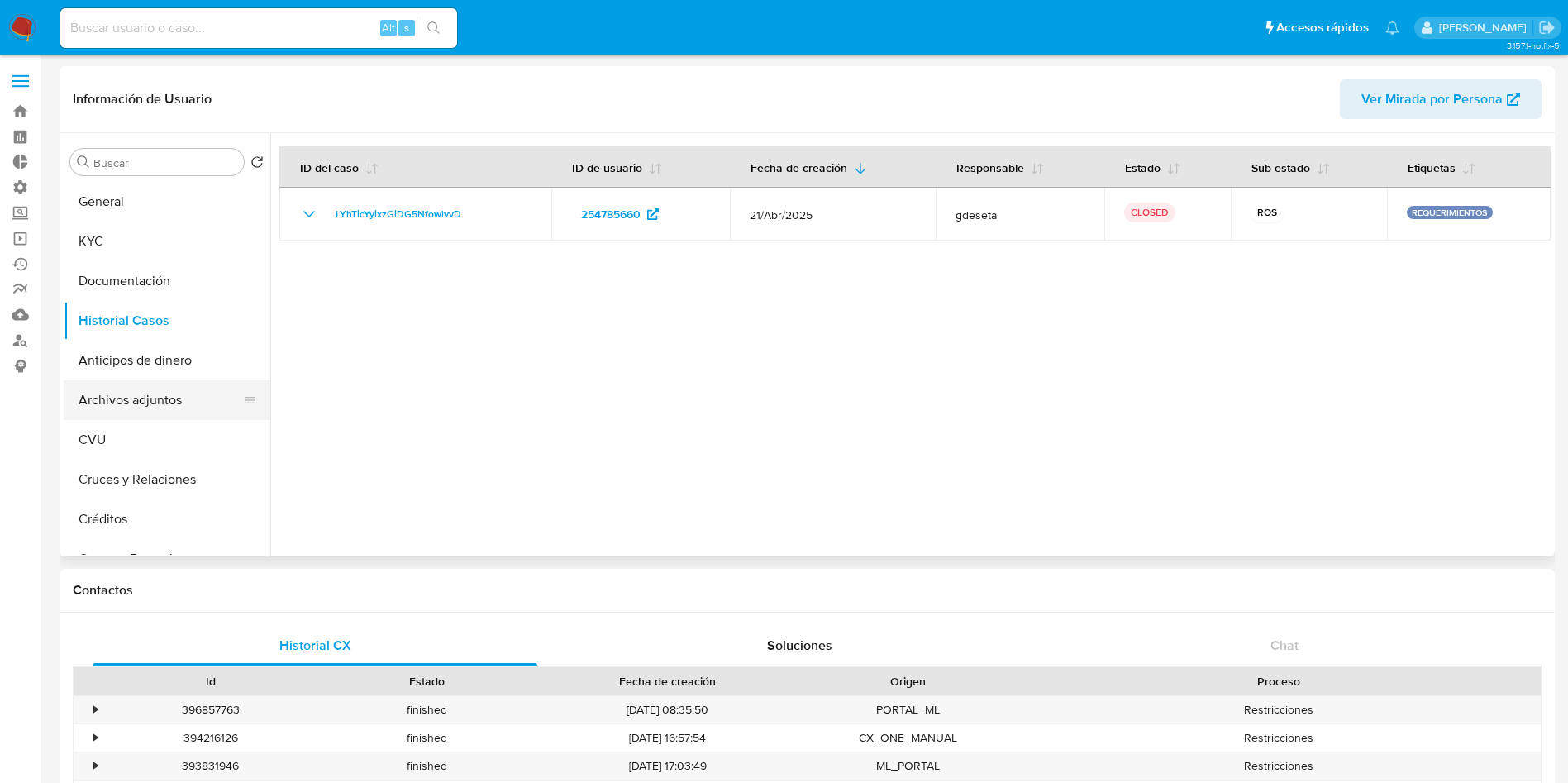
click at [146, 396] on button "Archivos adjuntos" at bounding box center [160, 400] width 193 height 40
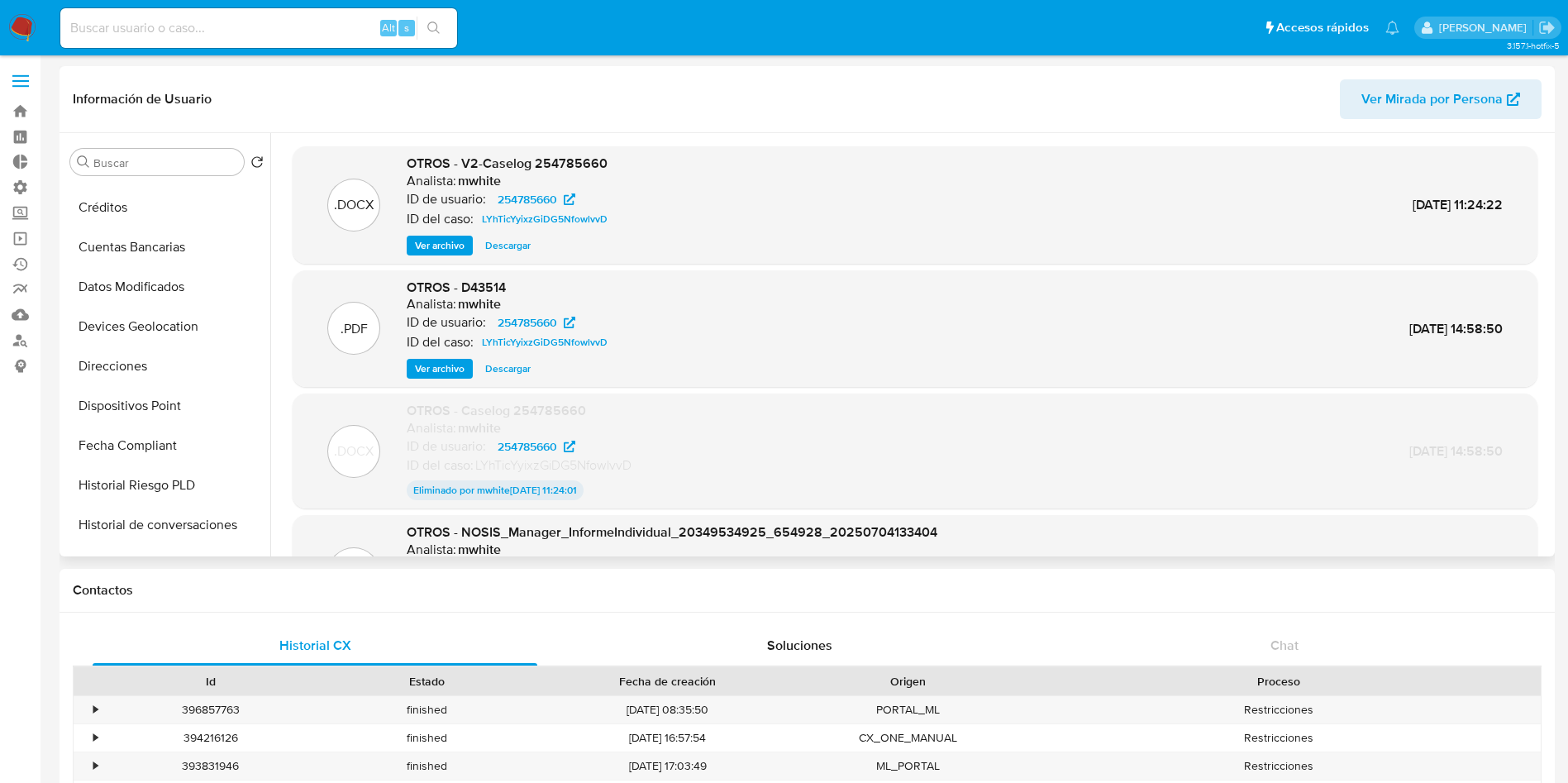
scroll to position [778, 0]
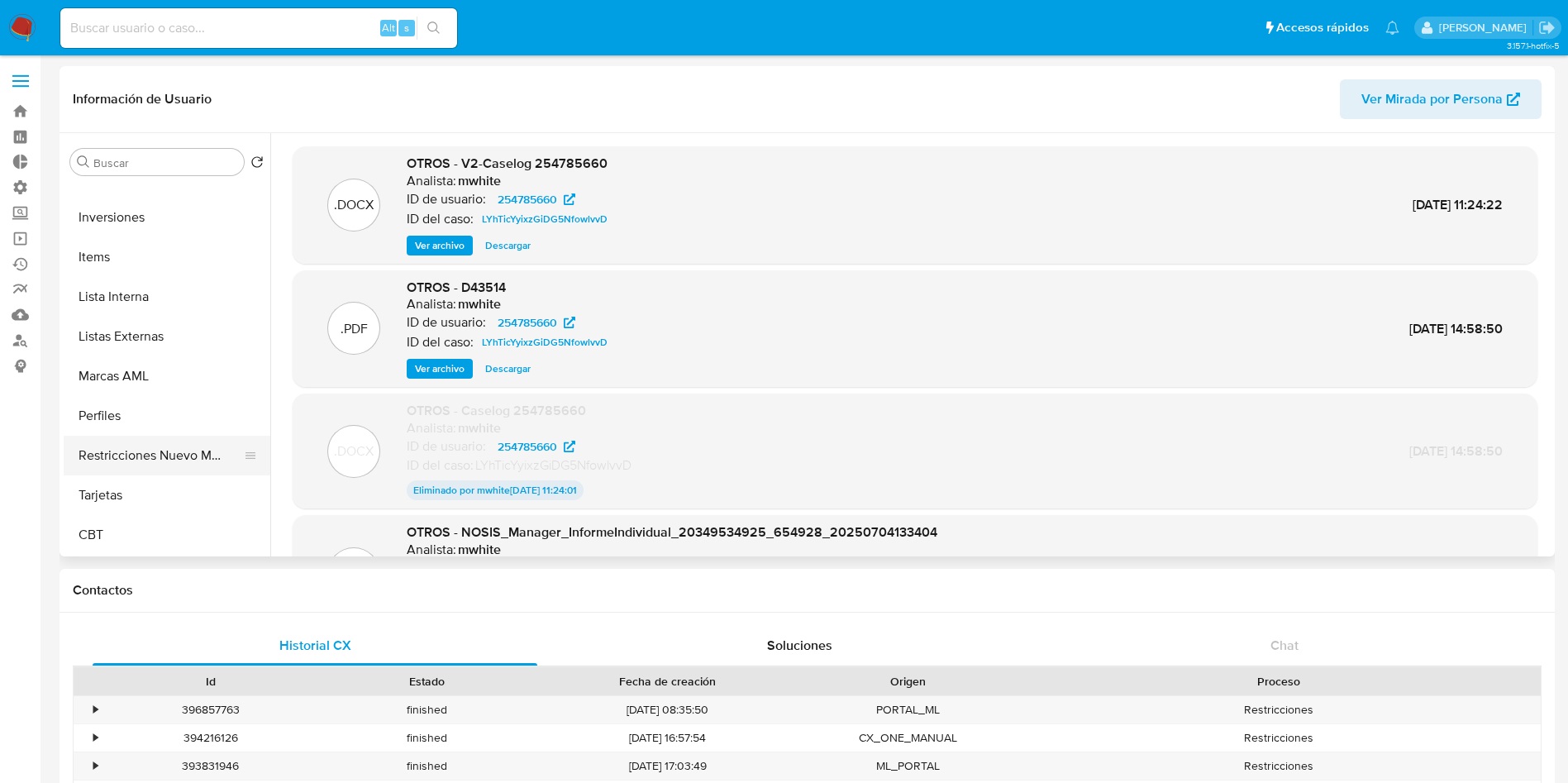
click at [120, 459] on button "Restricciones Nuevo Mundo" at bounding box center [160, 456] width 193 height 40
